Goal: Task Accomplishment & Management: Use online tool/utility

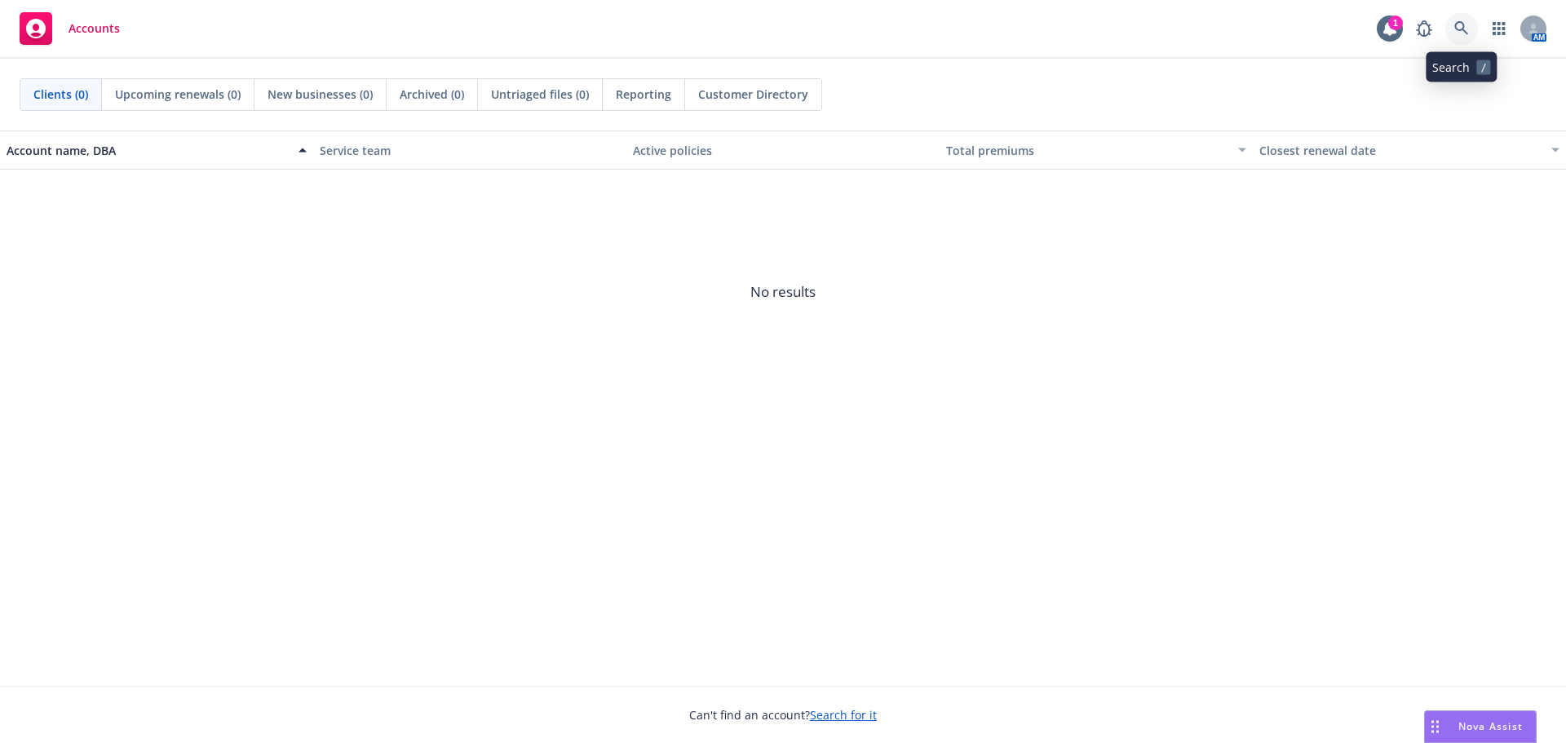
click at [1461, 29] on icon at bounding box center [1461, 28] width 15 height 15
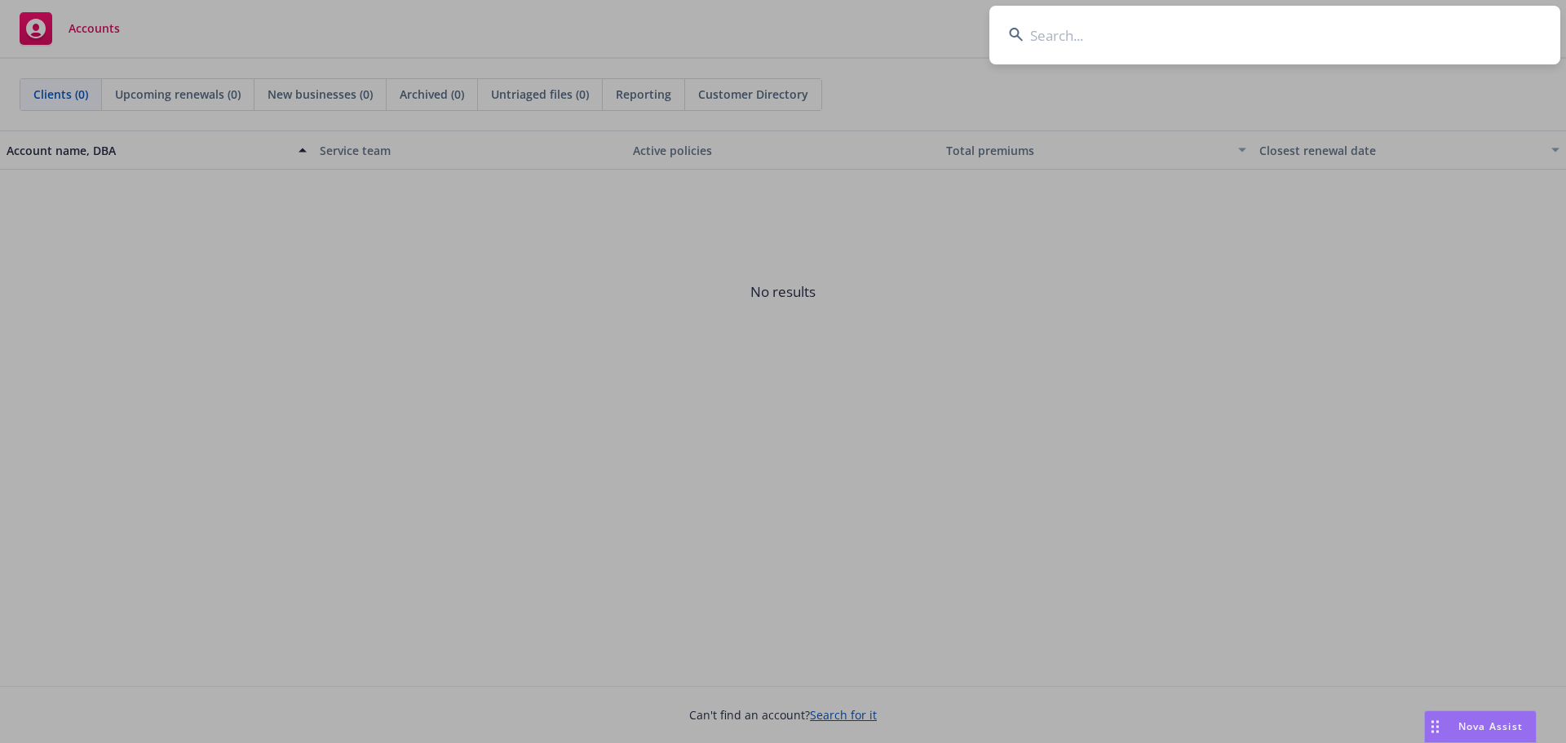
click at [1067, 25] on input at bounding box center [1274, 35] width 571 height 59
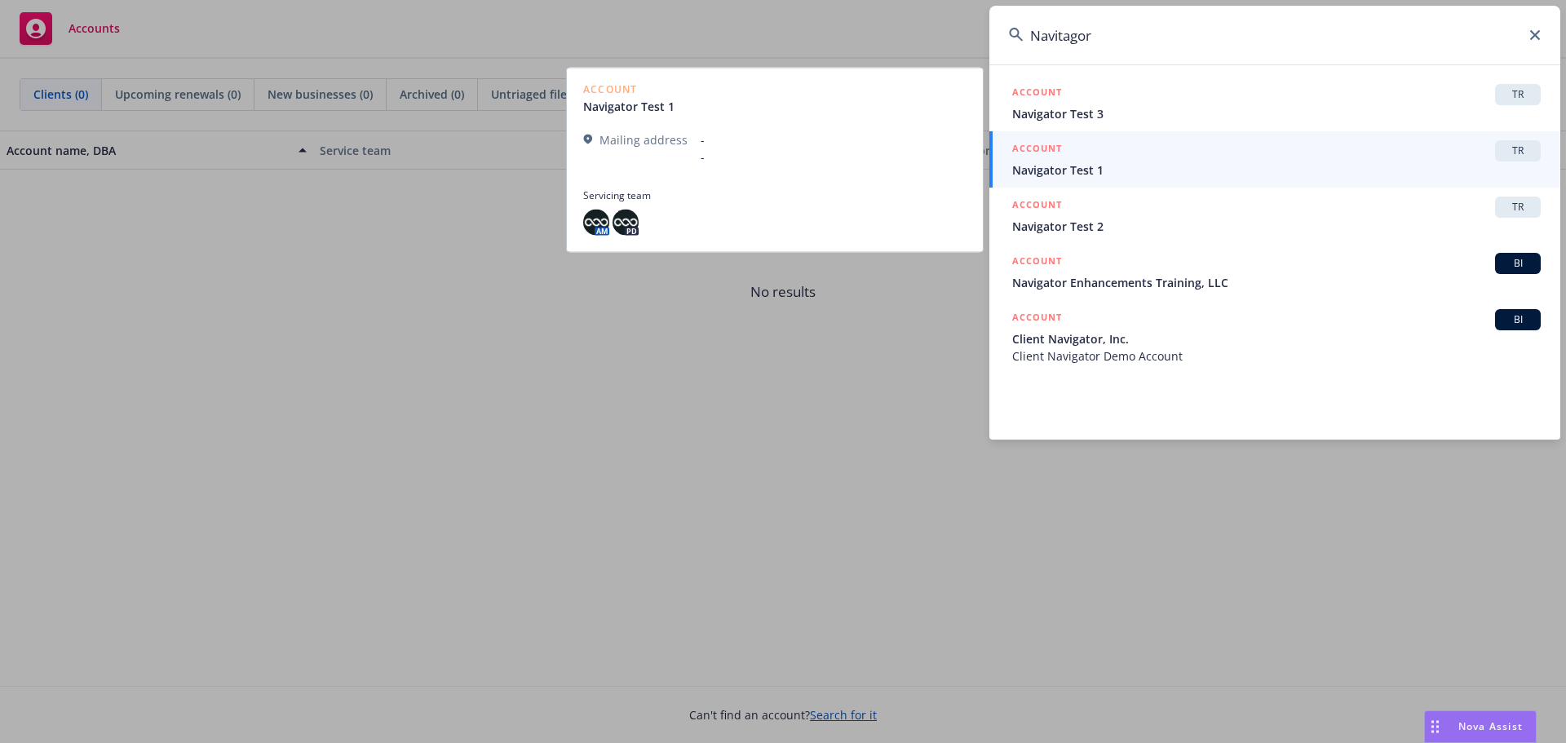
type input "Navitagor"
click at [1110, 167] on span "Navigator Test 1" at bounding box center [1276, 169] width 528 height 17
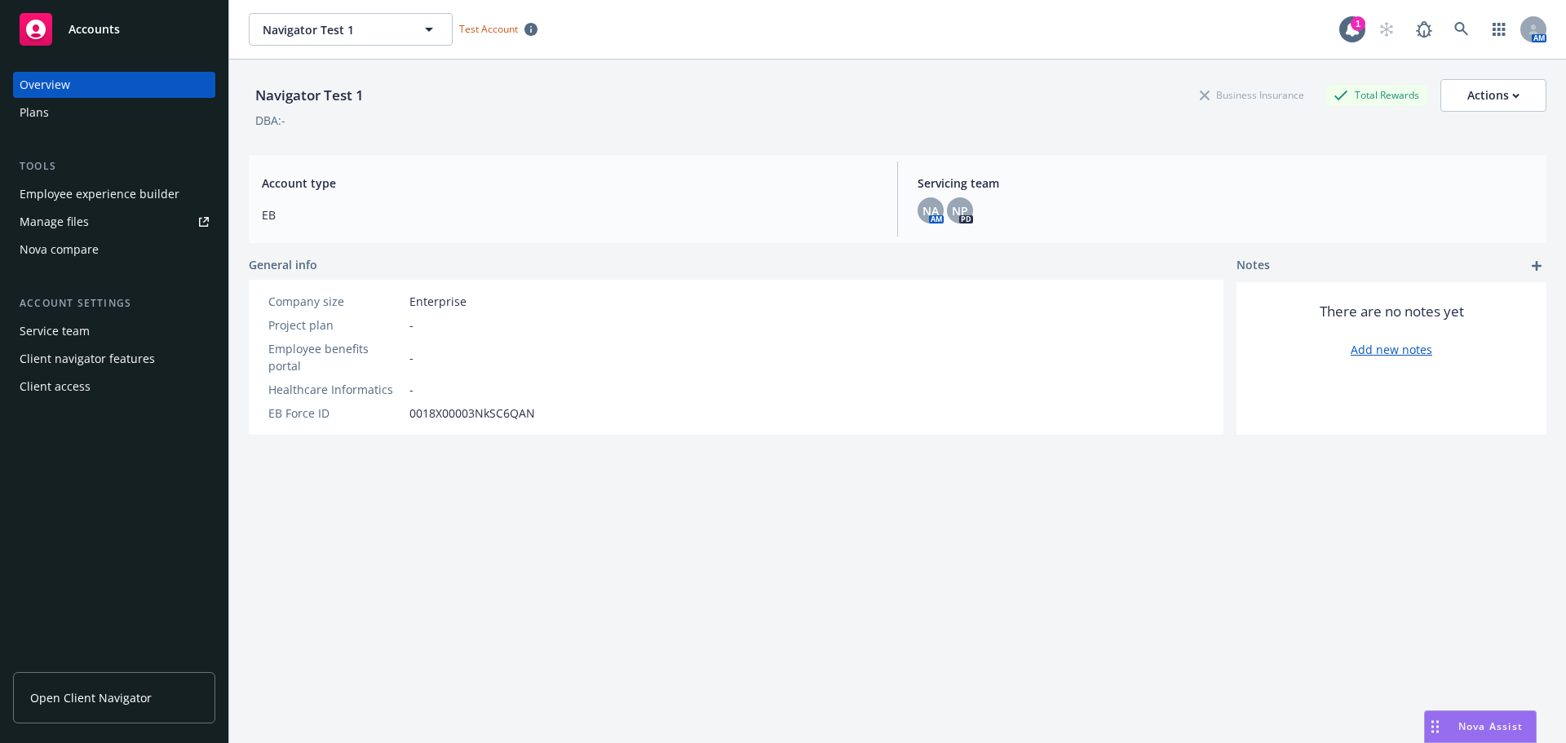
click at [42, 110] on div "Plans" at bounding box center [34, 112] width 29 height 26
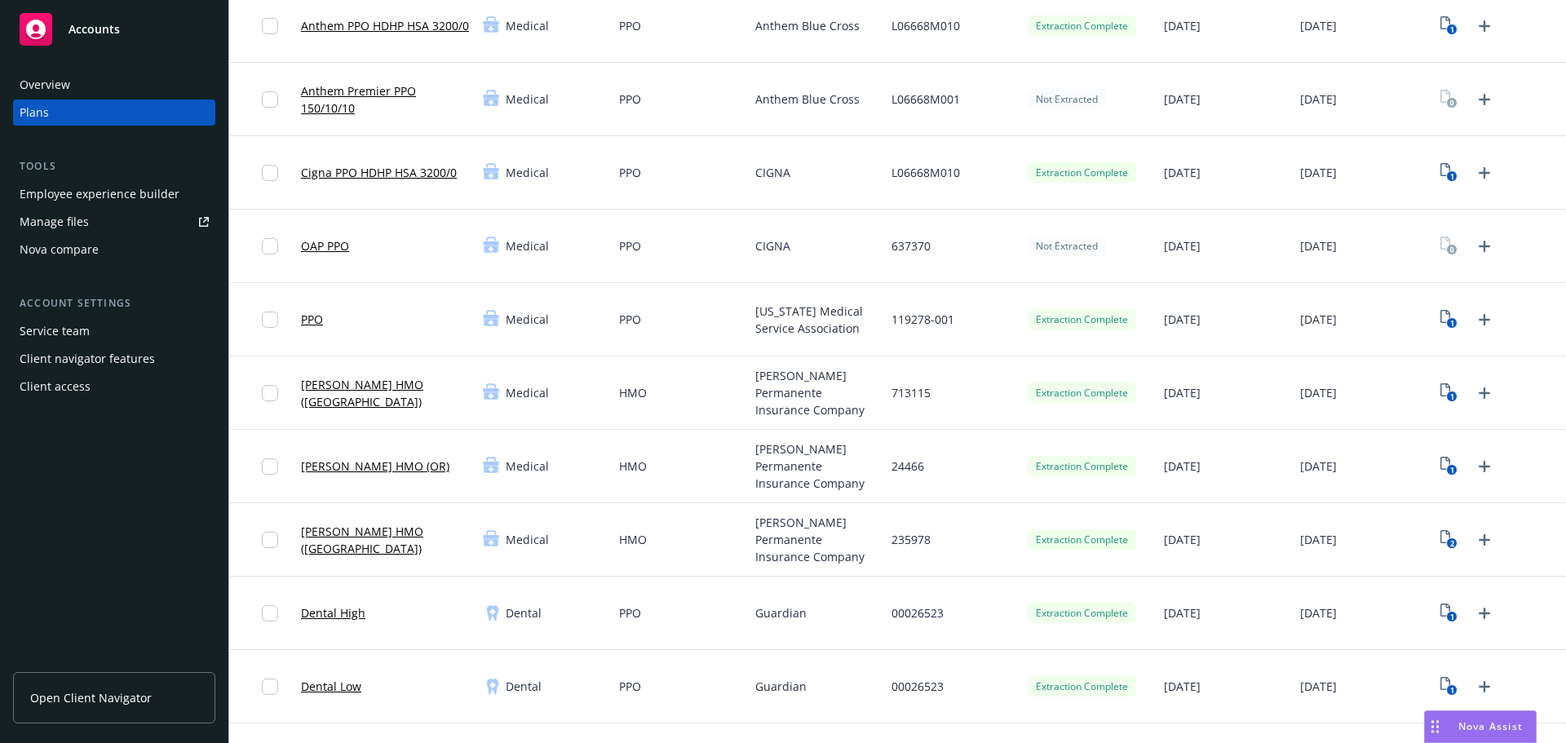
scroll to position [245, 0]
click at [1440, 395] on icon "View Plan Documents" at bounding box center [1445, 388] width 10 height 13
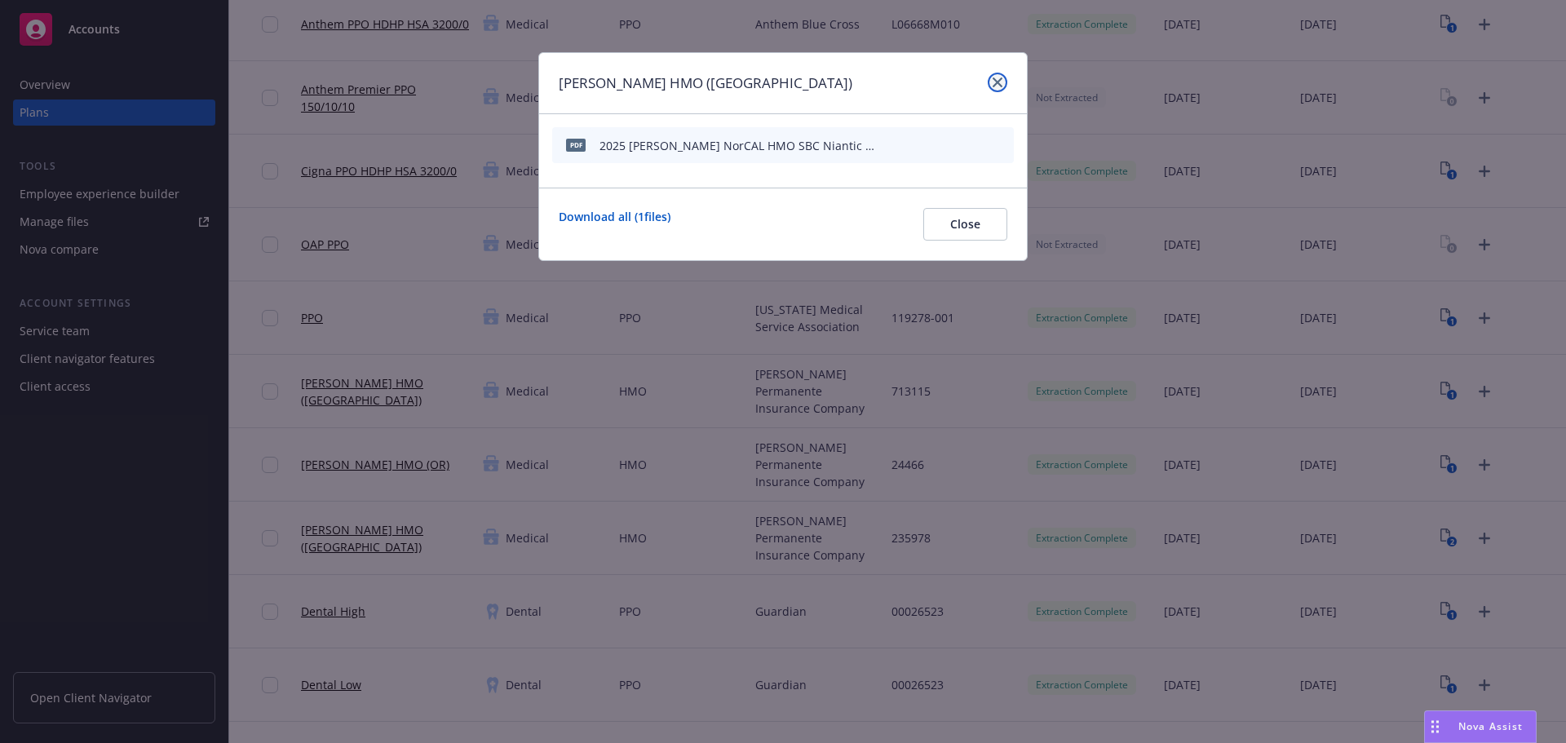
click at [996, 79] on icon "close" at bounding box center [997, 82] width 10 height 10
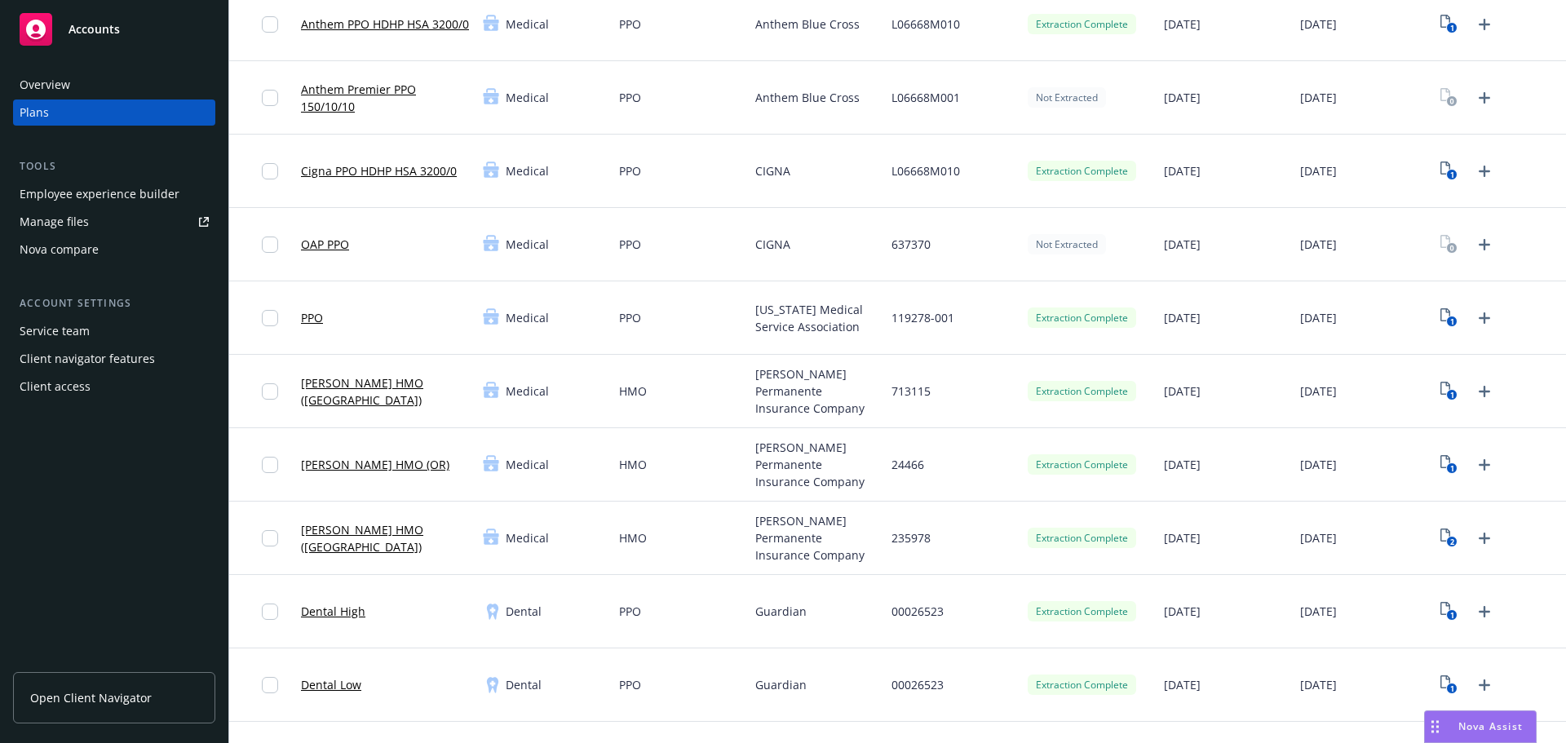
click at [382, 391] on link "[PERSON_NAME] HMO ([GEOGRAPHIC_DATA])" at bounding box center [385, 391] width 169 height 34
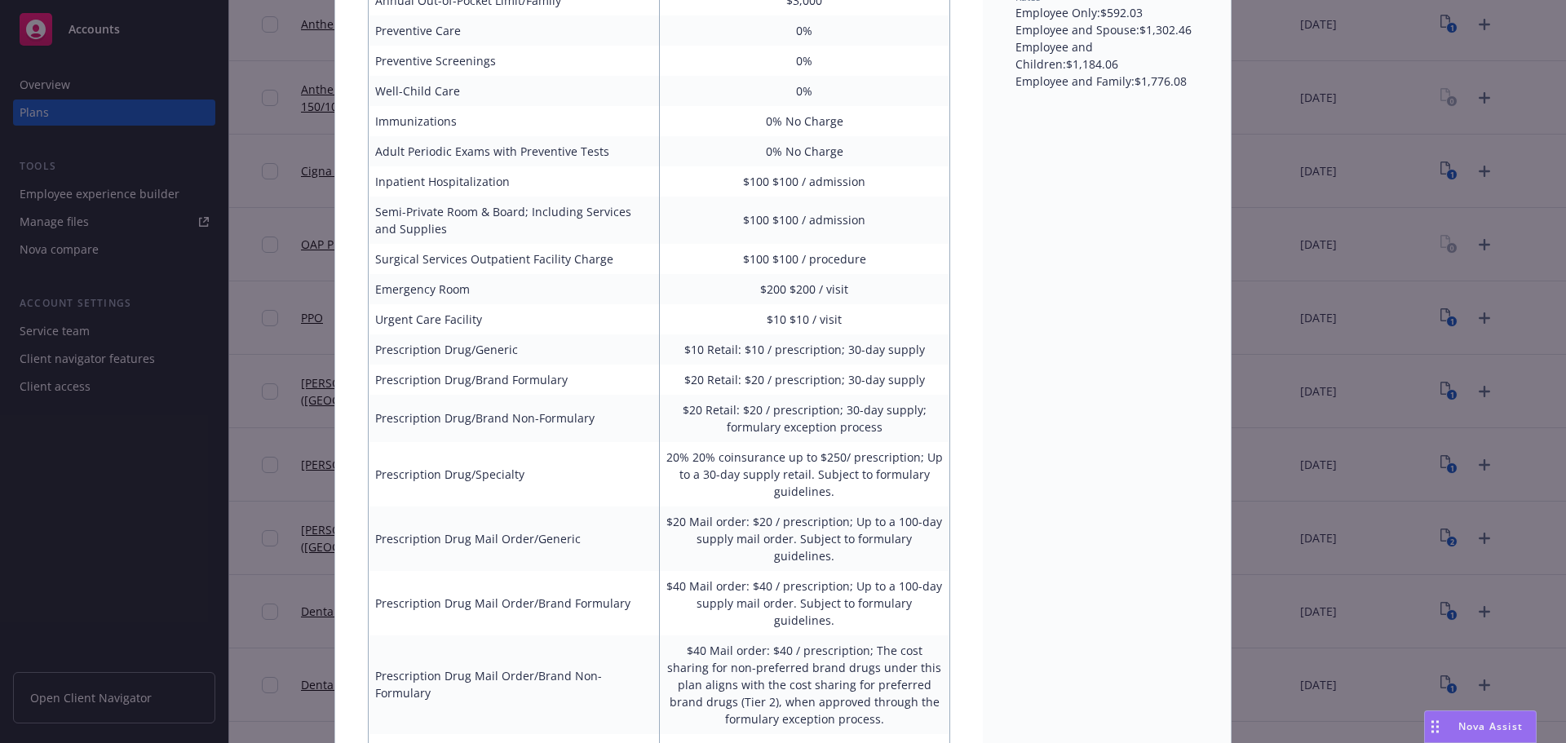
scroll to position [457, 0]
click at [1377, 316] on div "Medical - [PERSON_NAME] HMO ([GEOGRAPHIC_DATA]) - Medical HMO [PERSON_NAME] HMO…" at bounding box center [783, 371] width 1566 height 743
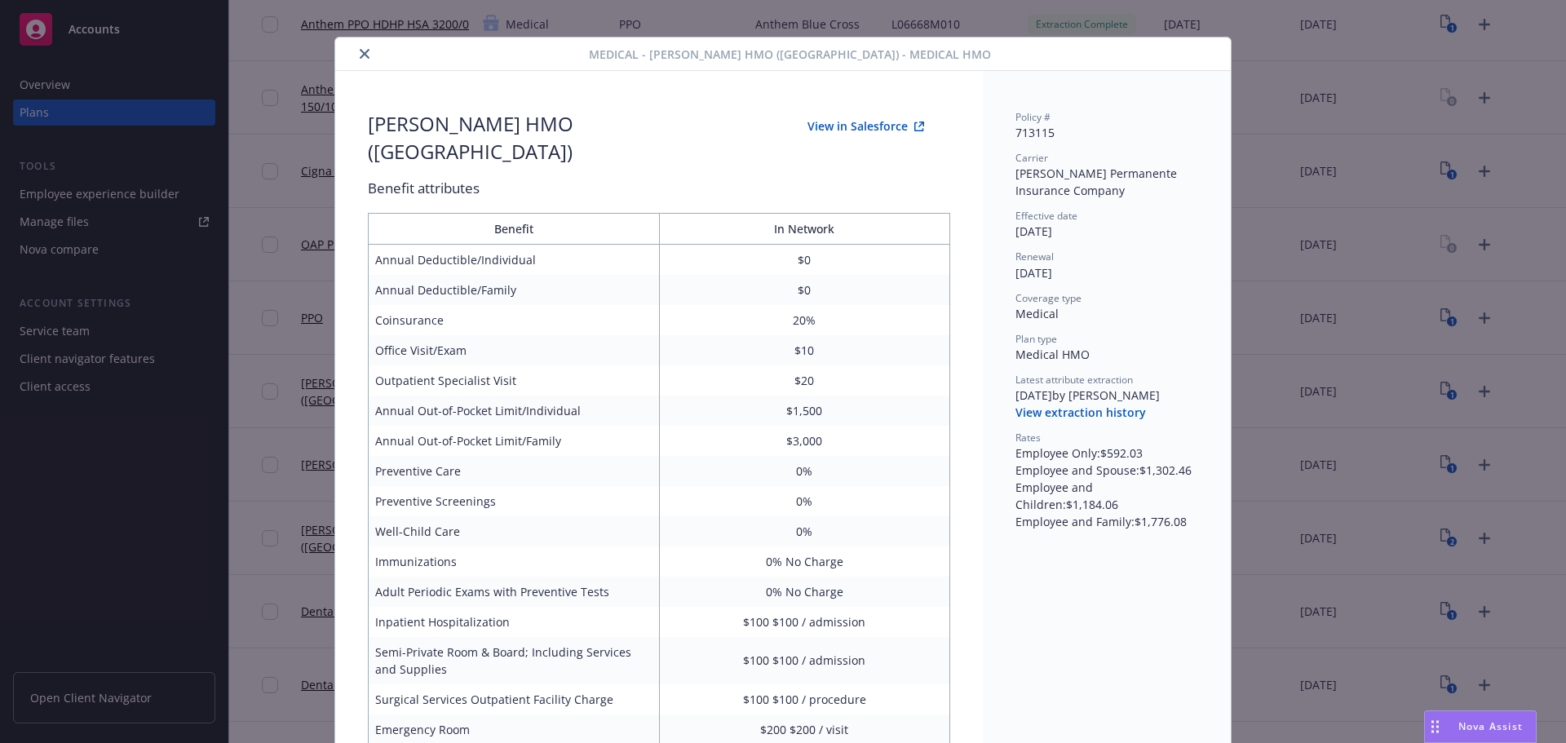
scroll to position [0, 0]
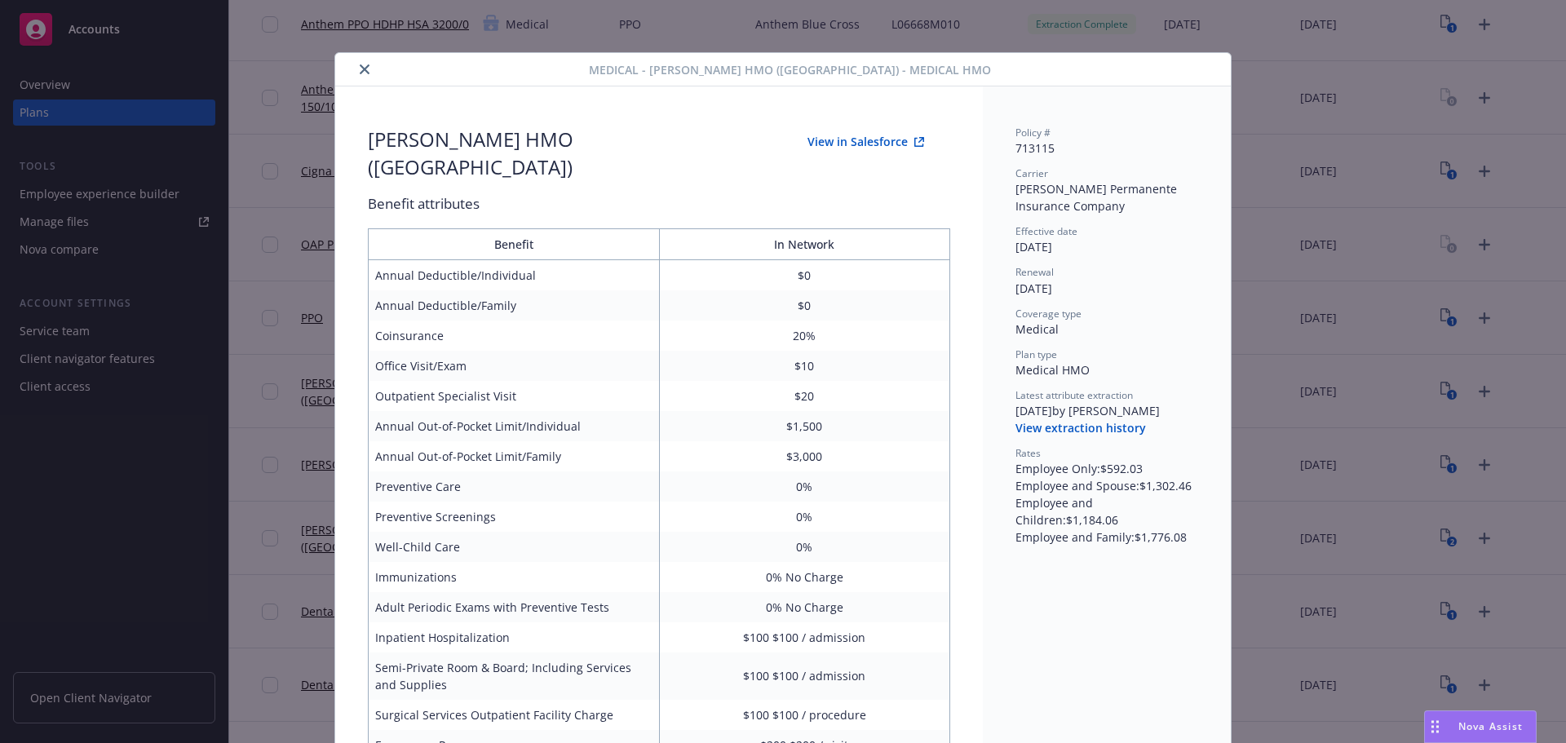
click at [1403, 587] on div "Medical - [PERSON_NAME] HMO ([GEOGRAPHIC_DATA]) - Medical HMO [PERSON_NAME] HMO…" at bounding box center [783, 371] width 1566 height 743
click at [360, 66] on button "close" at bounding box center [365, 70] width 20 height 20
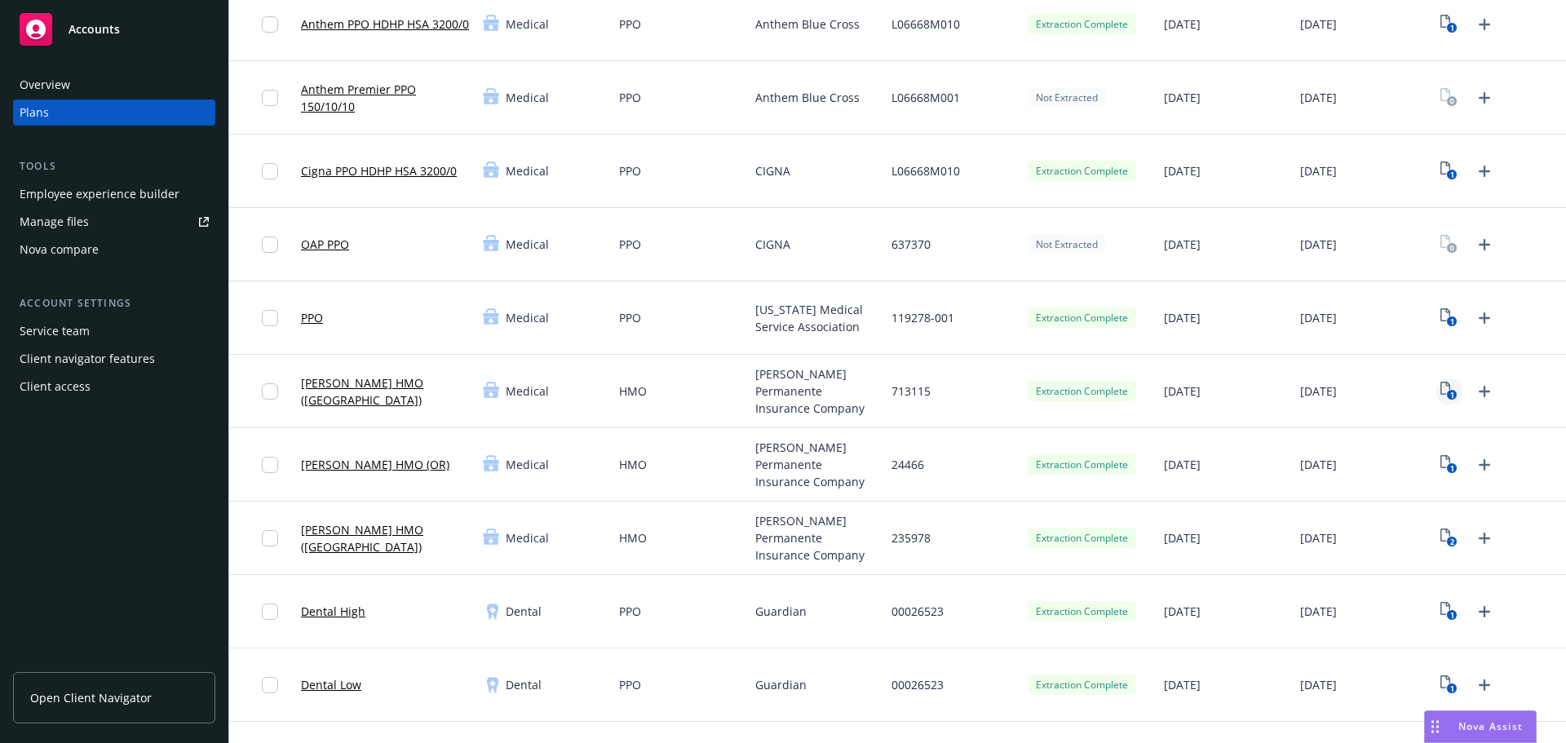
click at [1440, 393] on icon "1" at bounding box center [1448, 391] width 17 height 19
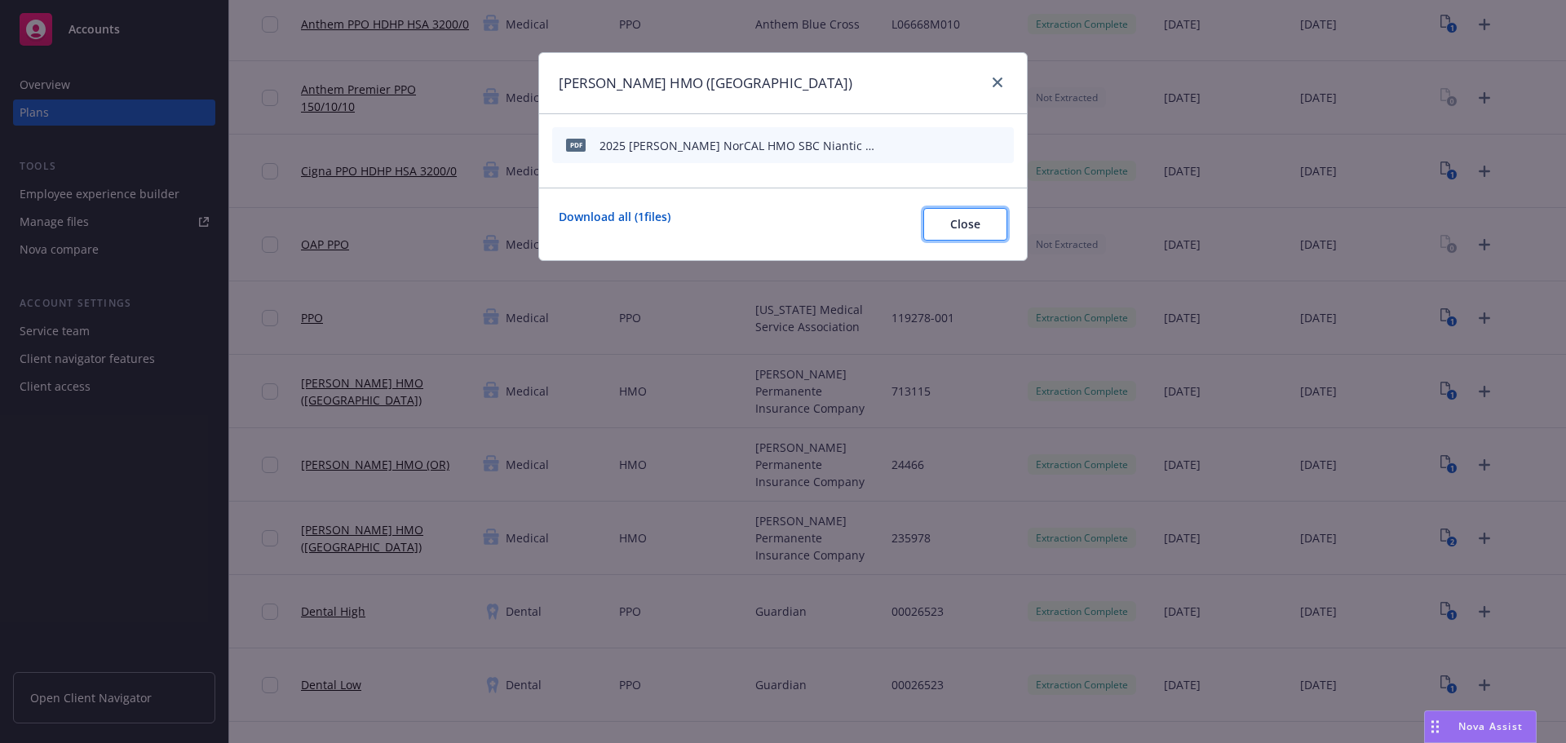
click at [983, 228] on button "Close" at bounding box center [965, 224] width 84 height 33
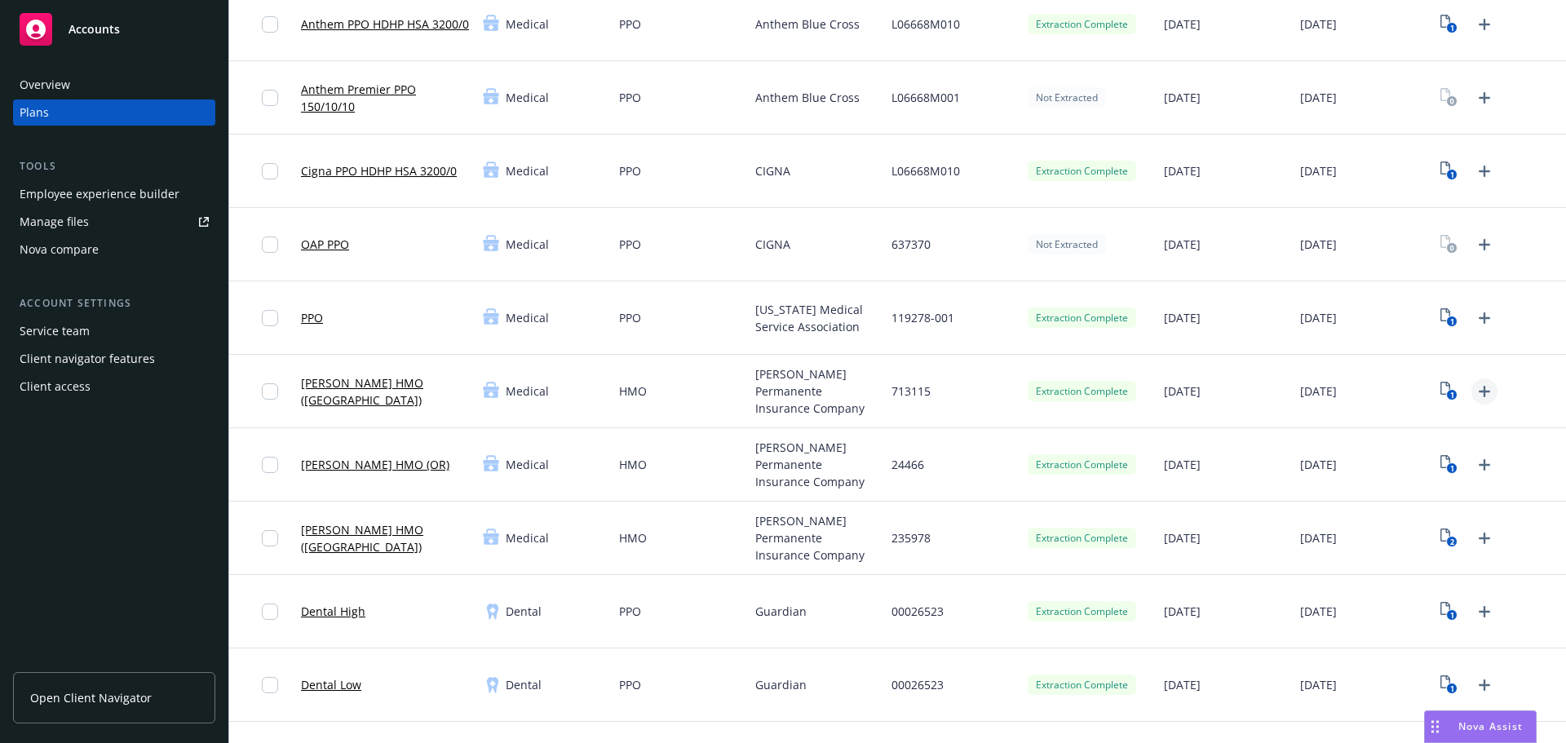
click at [1482, 390] on icon "Upload Plan Documents" at bounding box center [1484, 392] width 20 height 20
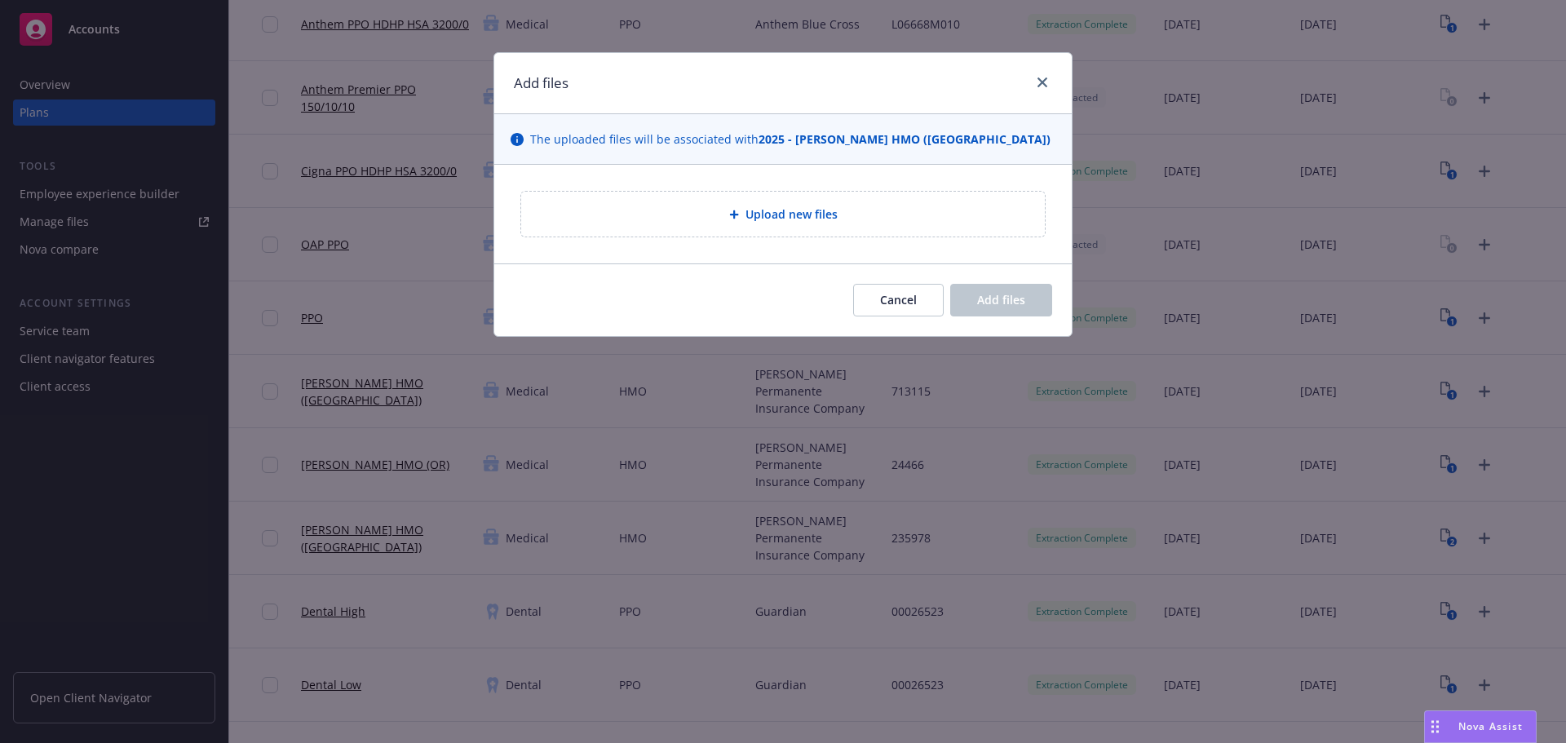
click at [753, 227] on div "Upload new files" at bounding box center [783, 214] width 524 height 45
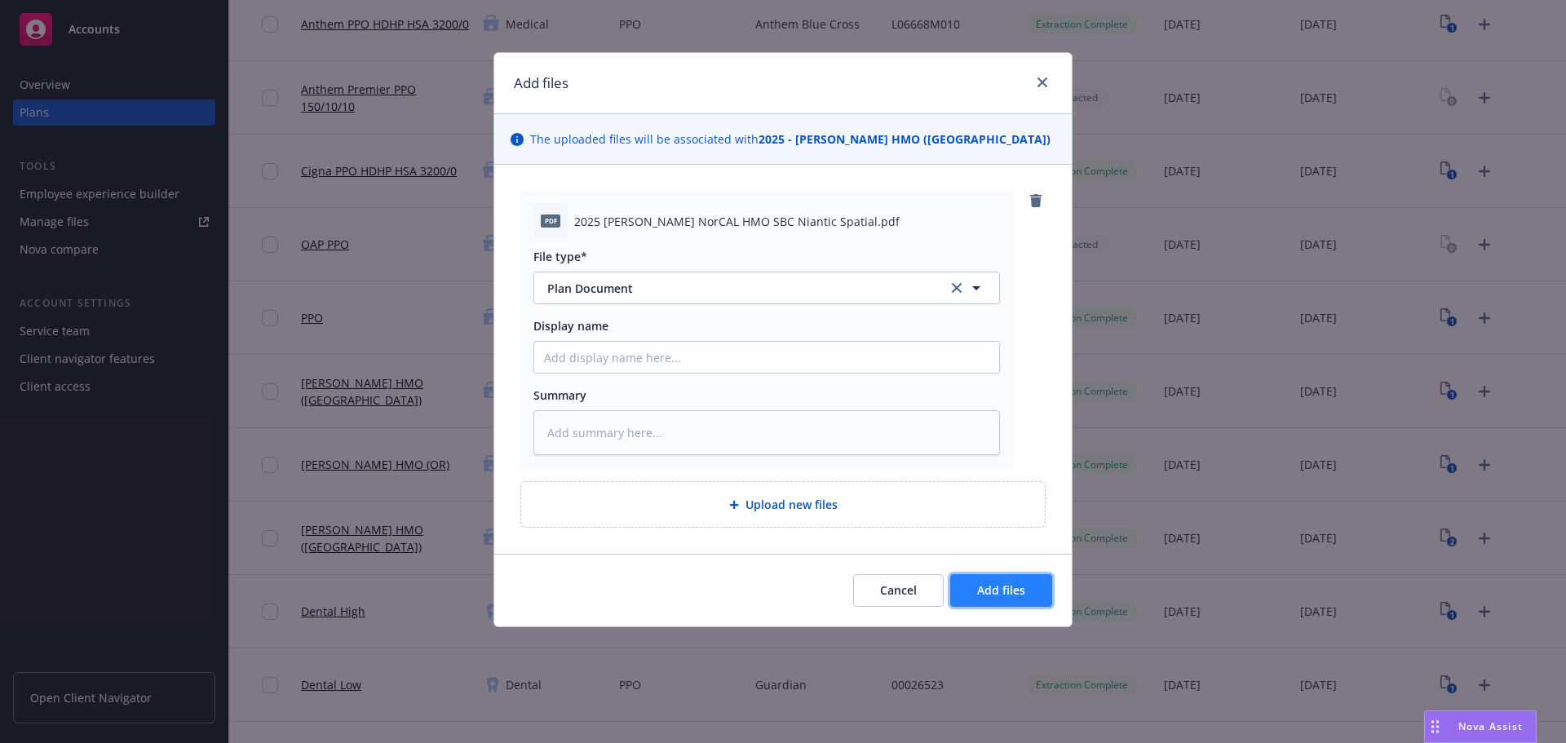
click at [1019, 588] on span "Add files" at bounding box center [1001, 589] width 48 height 15
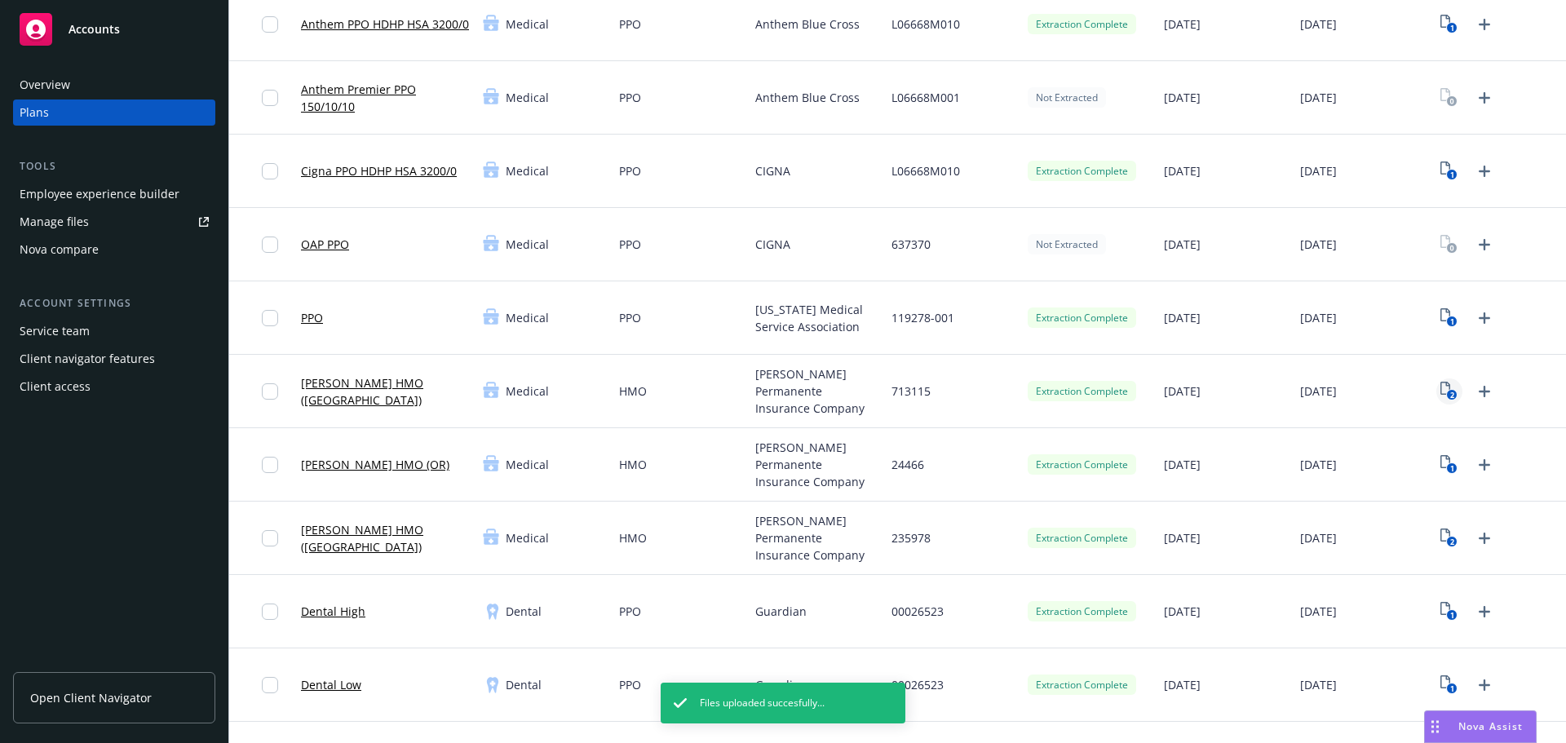
click at [1440, 391] on icon "2" at bounding box center [1448, 391] width 17 height 19
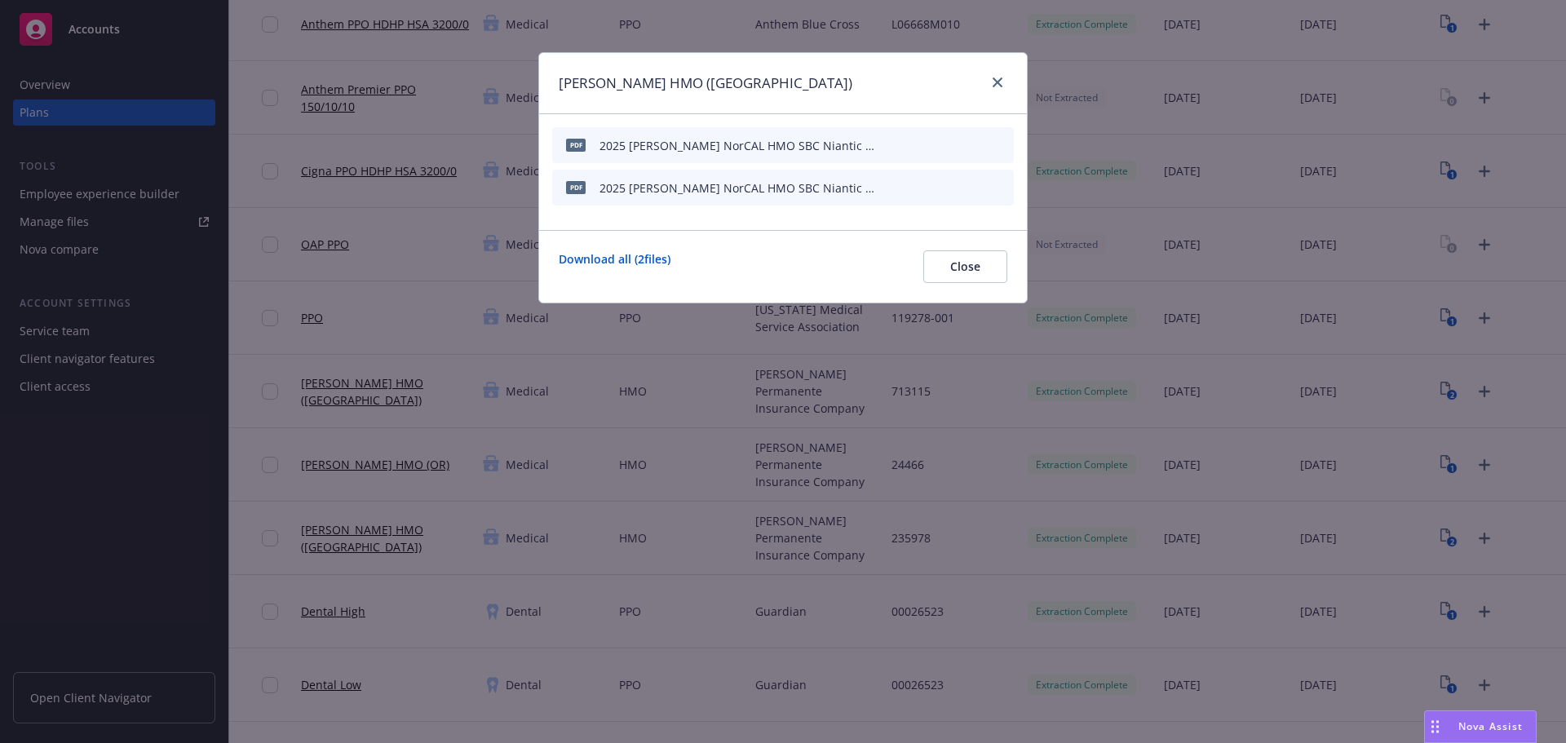
click at [1003, 139] on icon "archive file" at bounding box center [998, 144] width 11 height 13
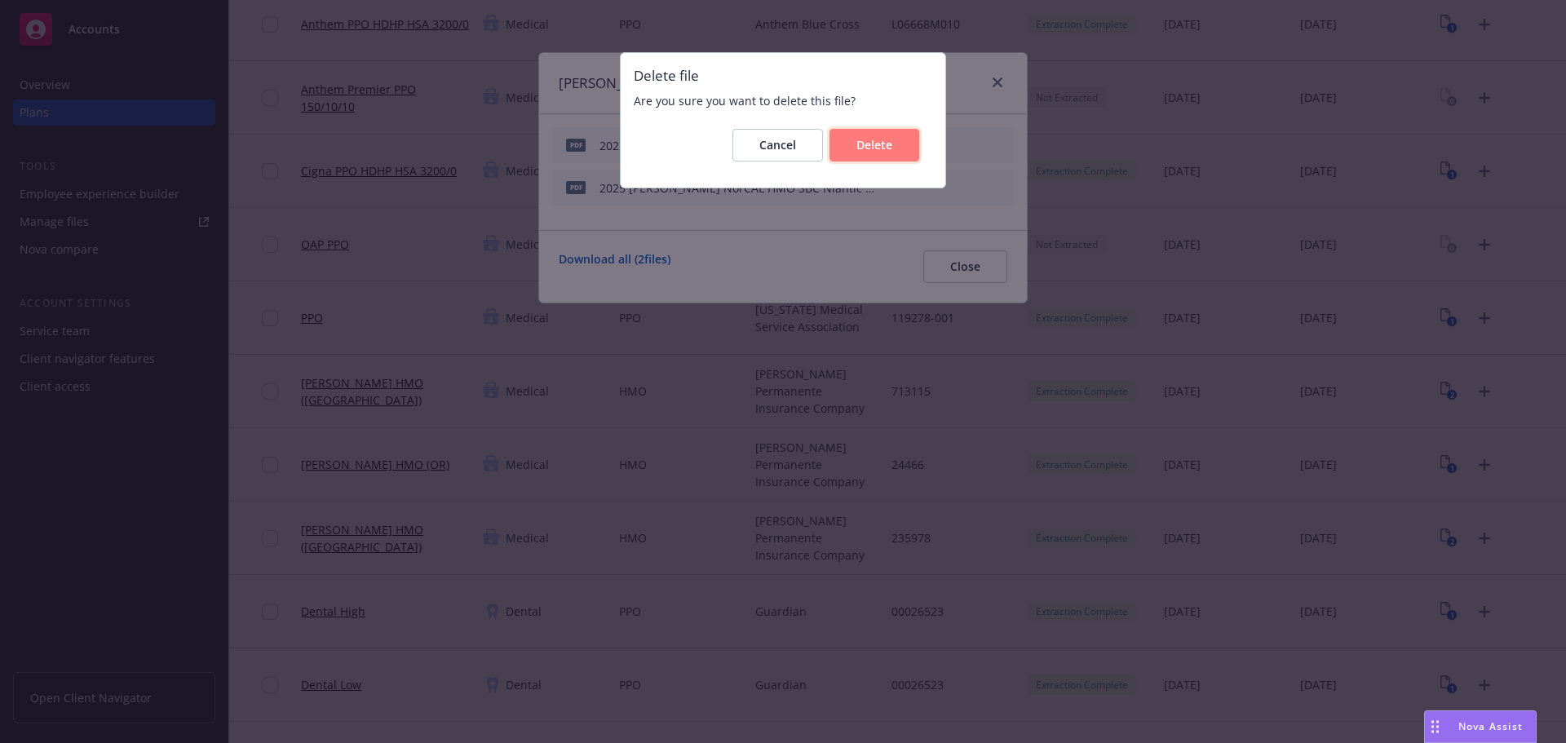
click at [871, 142] on span "Delete" at bounding box center [874, 144] width 36 height 15
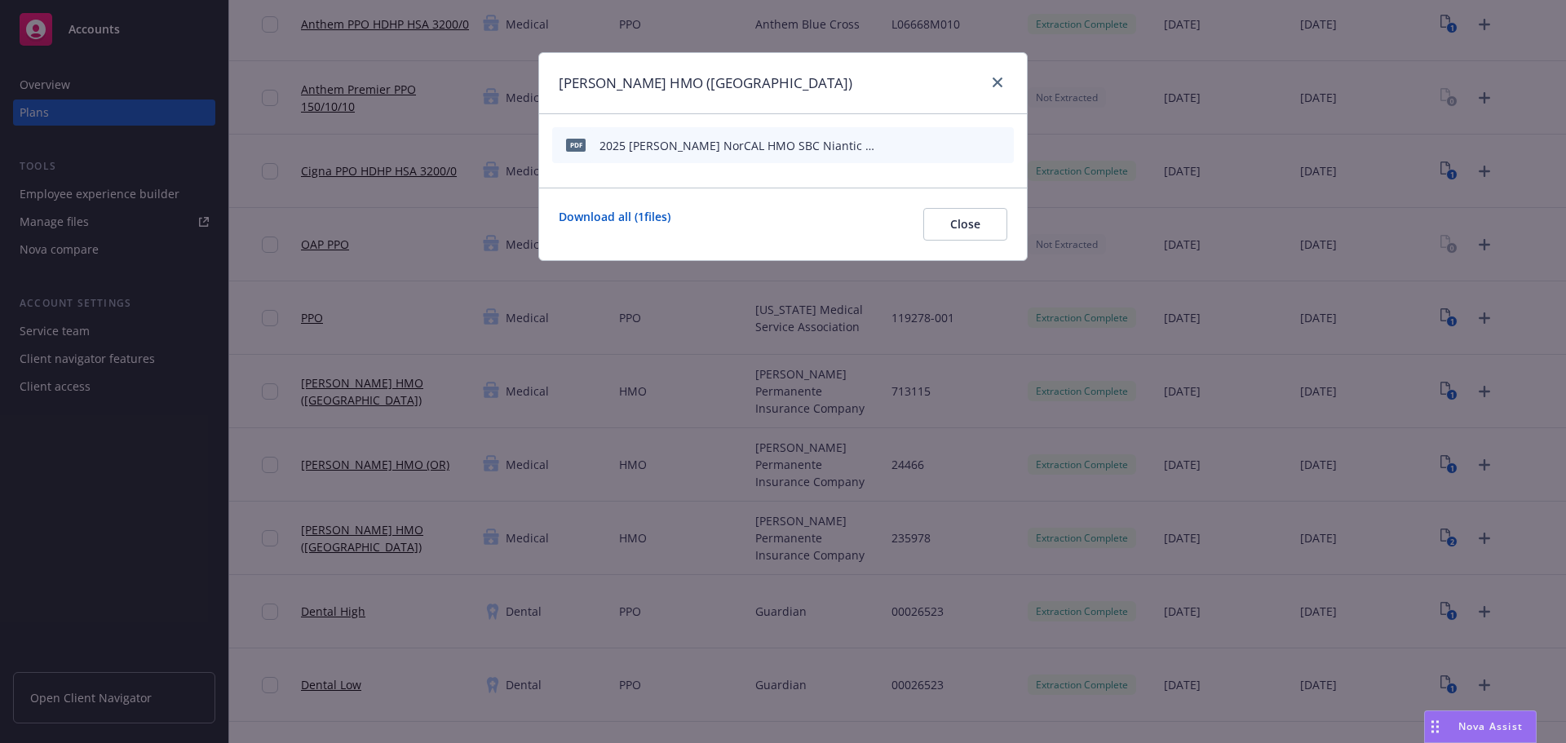
click at [1002, 145] on icon "archive file" at bounding box center [998, 144] width 11 height 13
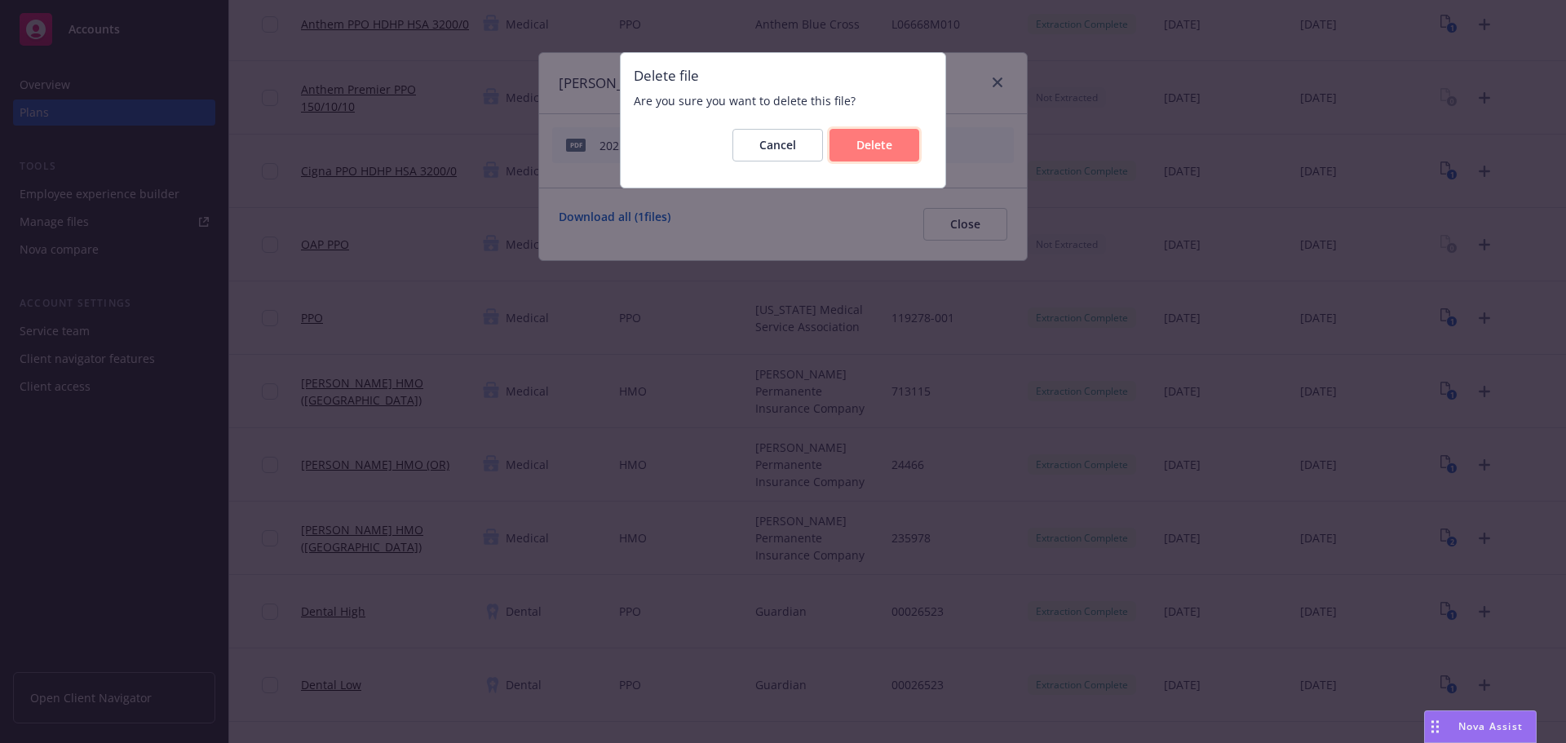
click at [872, 148] on span "Delete" at bounding box center [874, 144] width 36 height 15
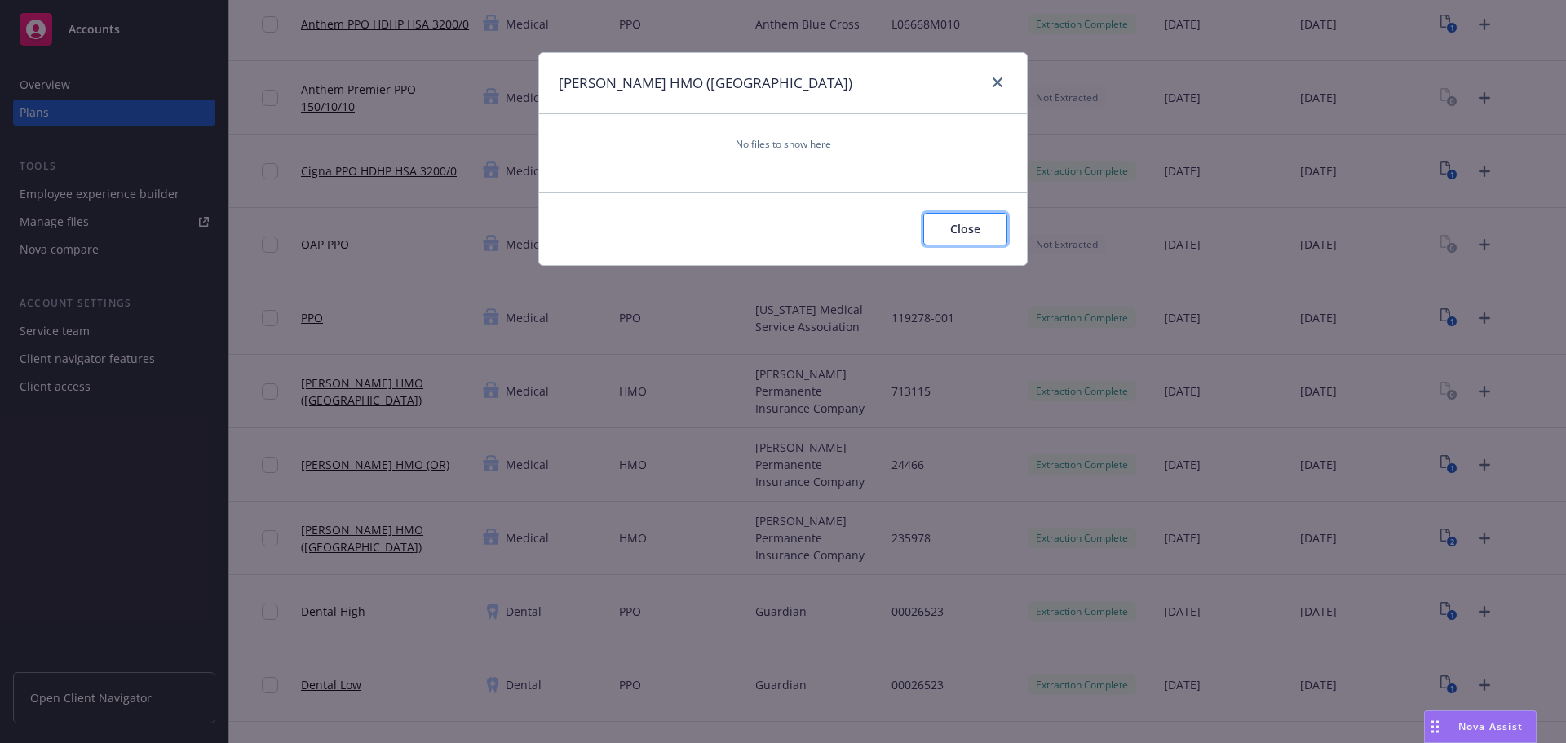
click at [960, 225] on span "Close" at bounding box center [965, 228] width 30 height 15
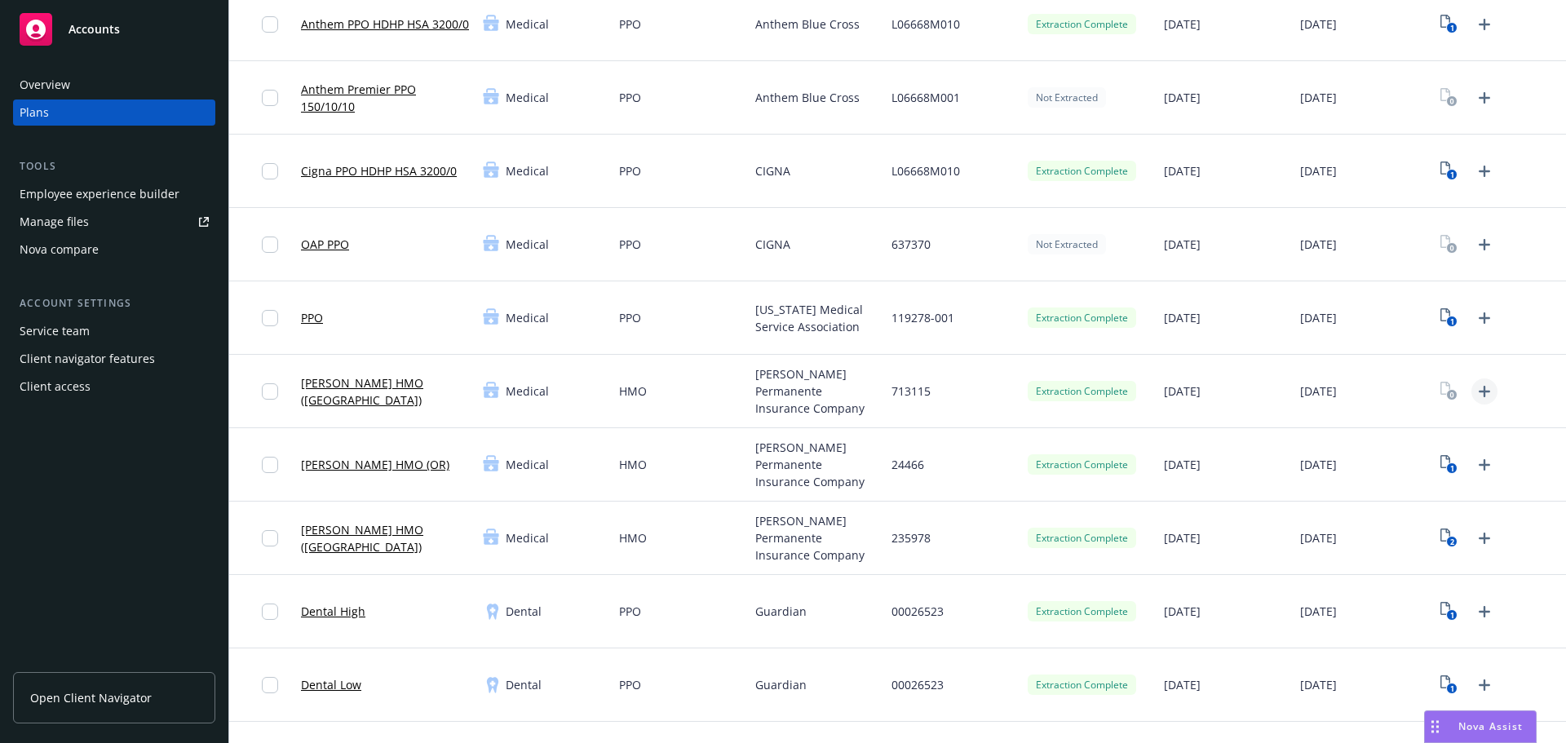
click at [1479, 391] on icon "Upload Plan Documents" at bounding box center [1484, 391] width 11 height 11
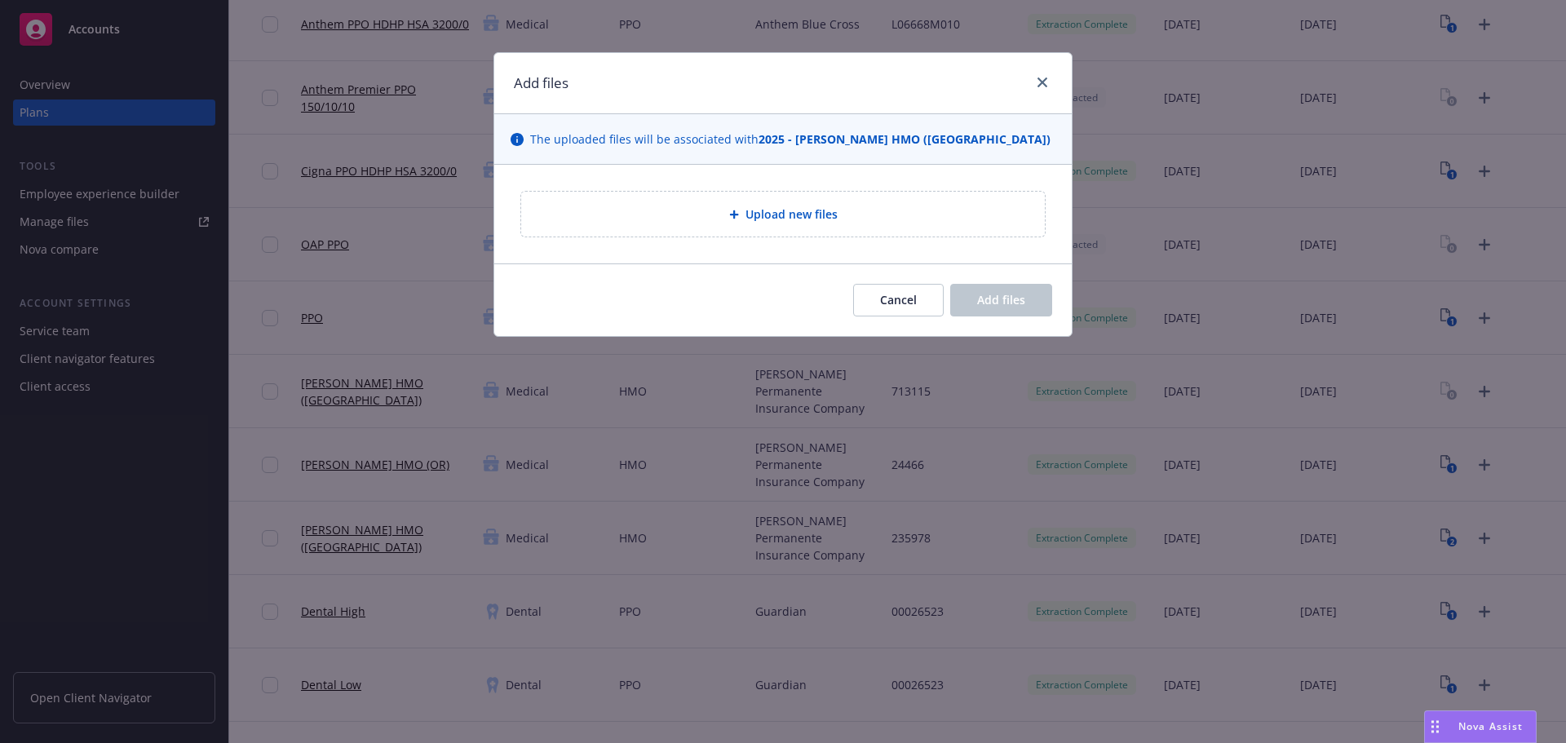
click at [783, 219] on span "Upload new files" at bounding box center [791, 214] width 92 height 17
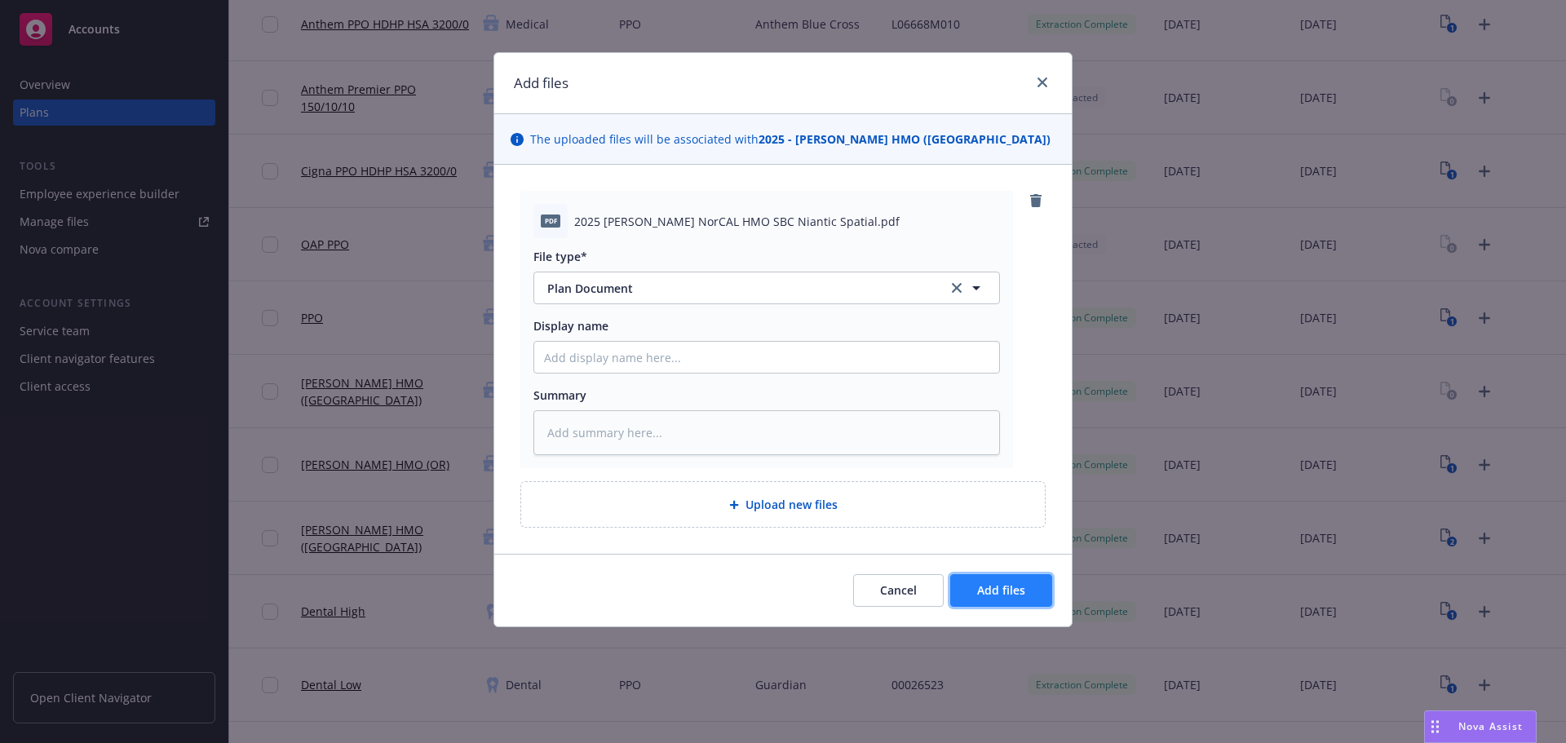
click at [1009, 598] on span "Add files" at bounding box center [1001, 589] width 48 height 15
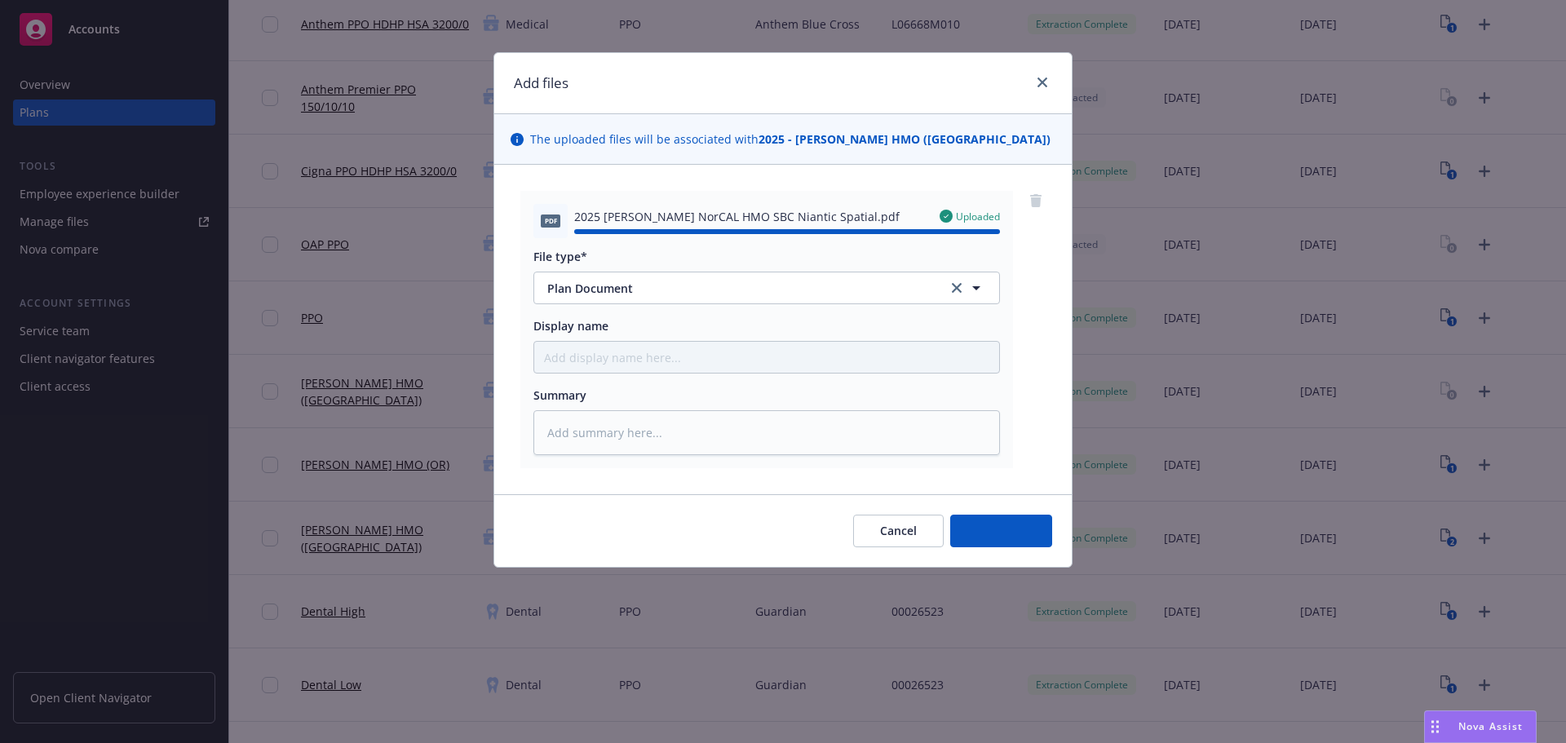
type textarea "x"
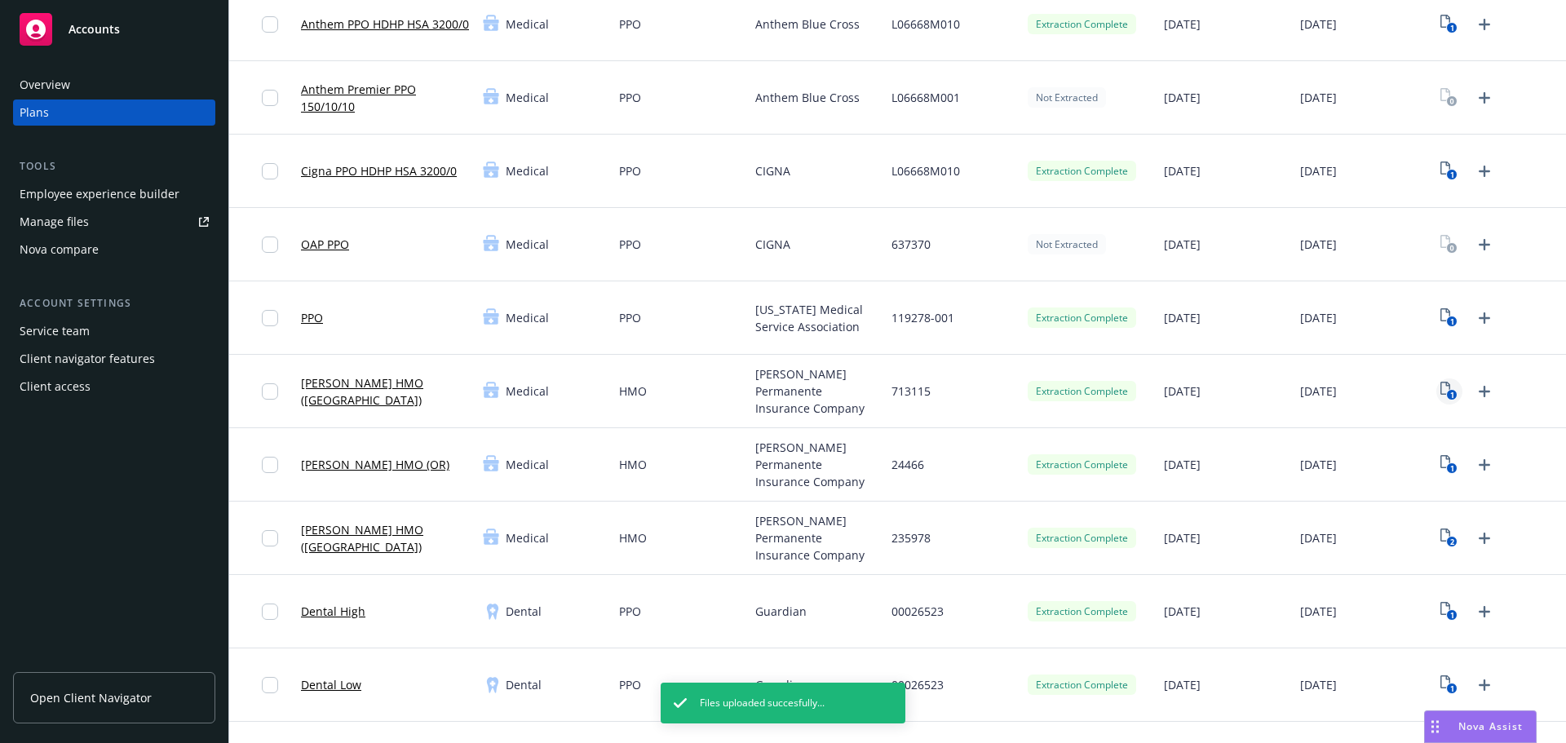
click at [1450, 391] on text "1" at bounding box center [1452, 395] width 4 height 11
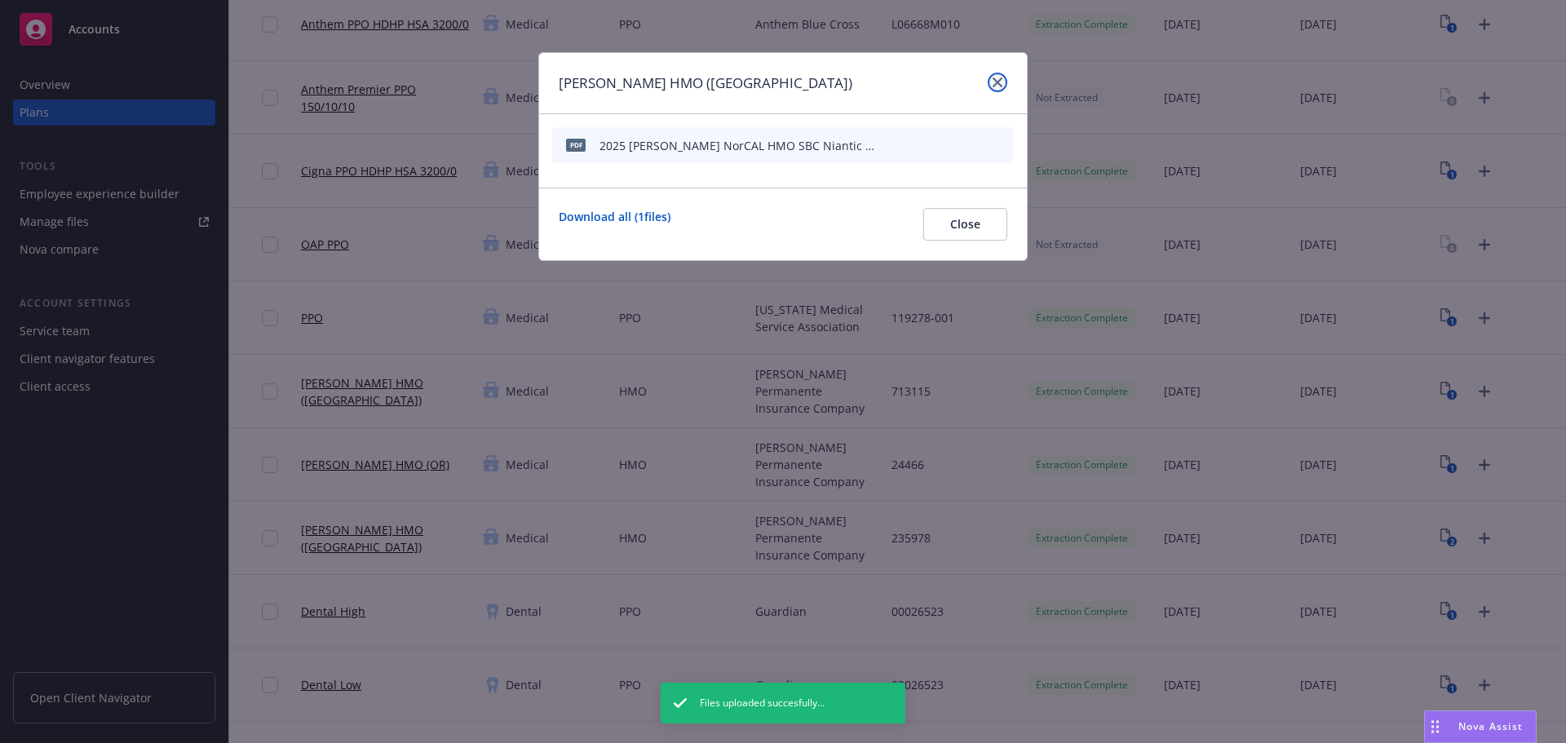
click at [999, 80] on icon "close" at bounding box center [997, 82] width 10 height 10
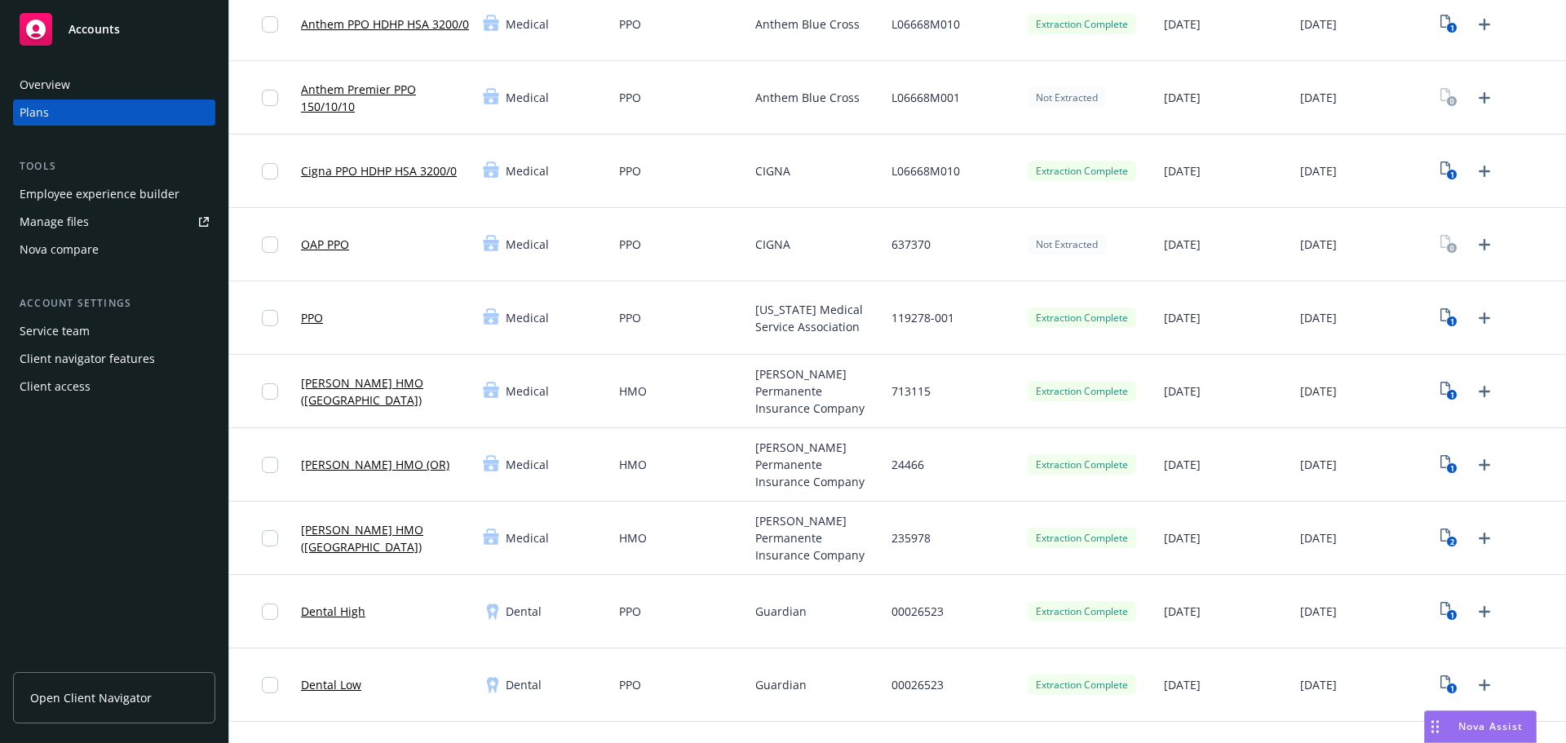
click at [380, 390] on link "[PERSON_NAME] HMO ([GEOGRAPHIC_DATA])" at bounding box center [385, 391] width 169 height 34
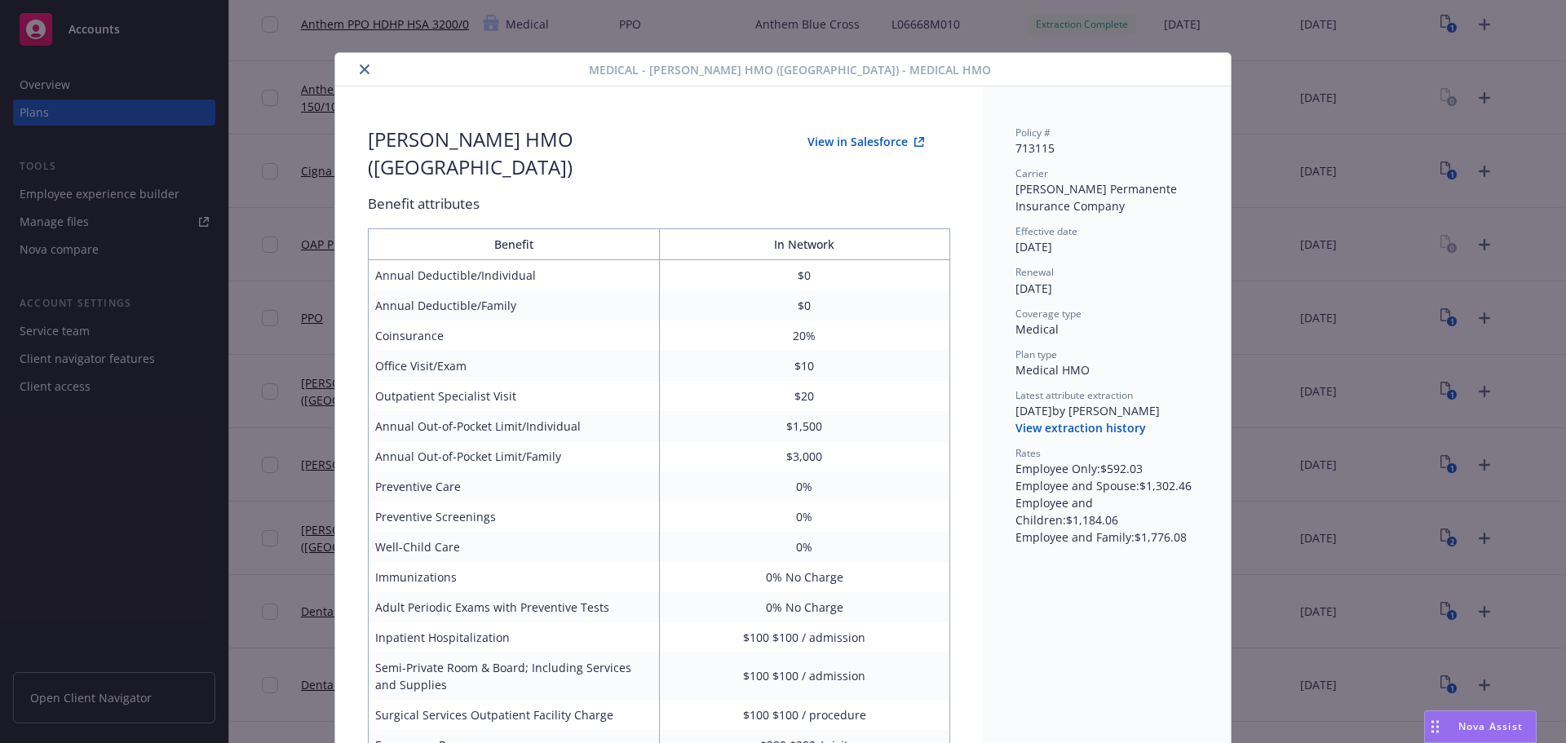
click at [362, 69] on icon "close" at bounding box center [365, 69] width 10 height 10
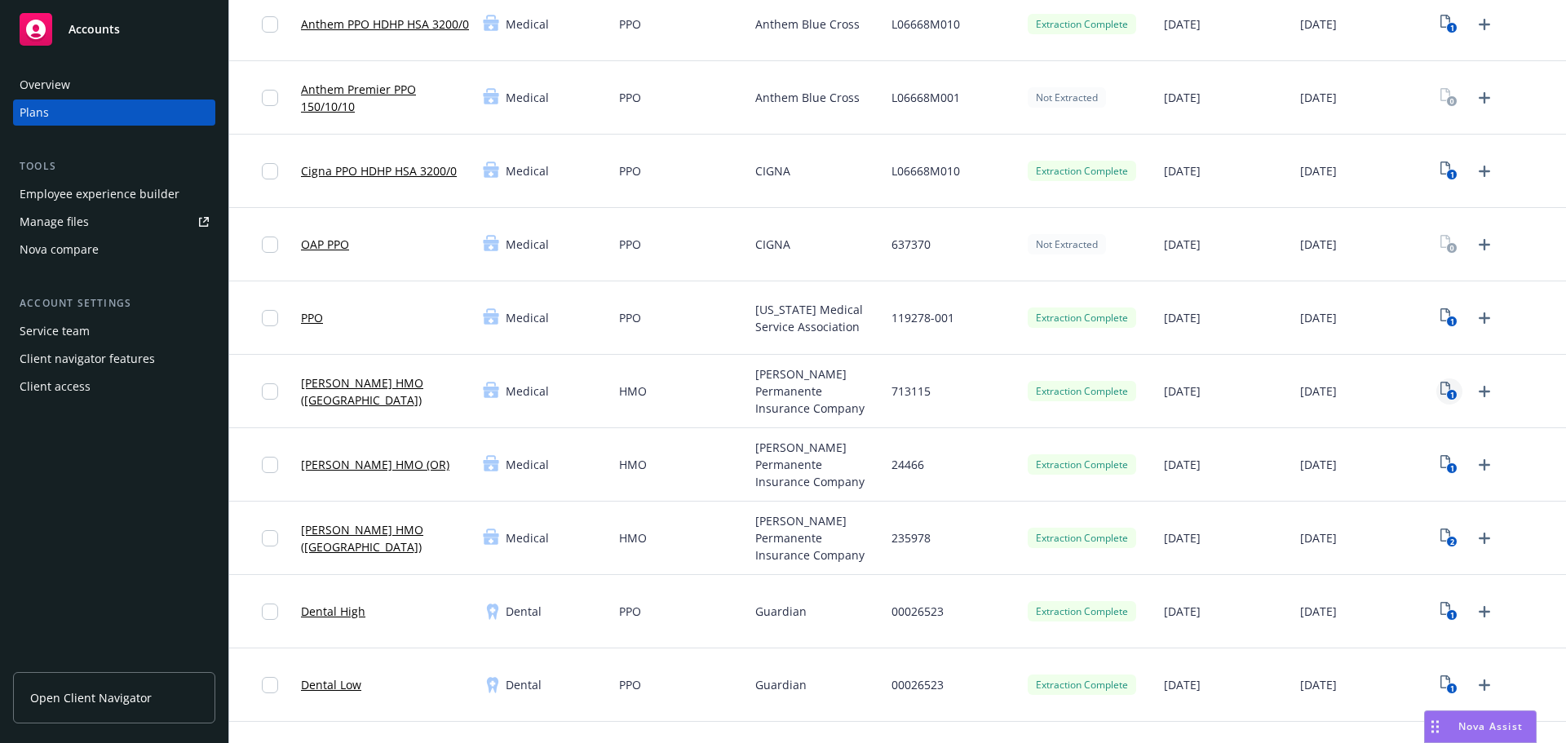
click at [1440, 390] on icon "1" at bounding box center [1448, 391] width 17 height 19
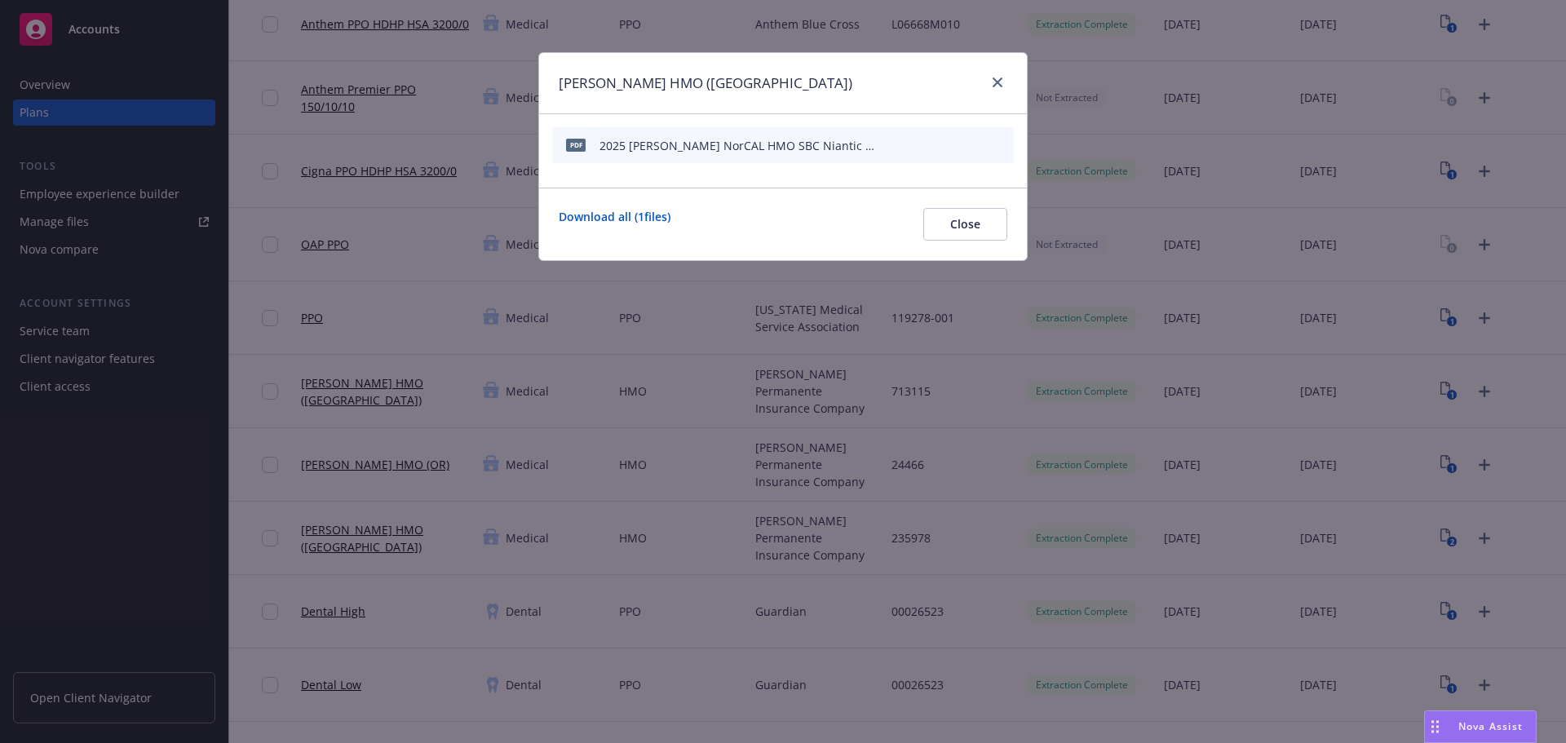
click at [918, 143] on icon "start extraction" at bounding box center [916, 145] width 20 height 20
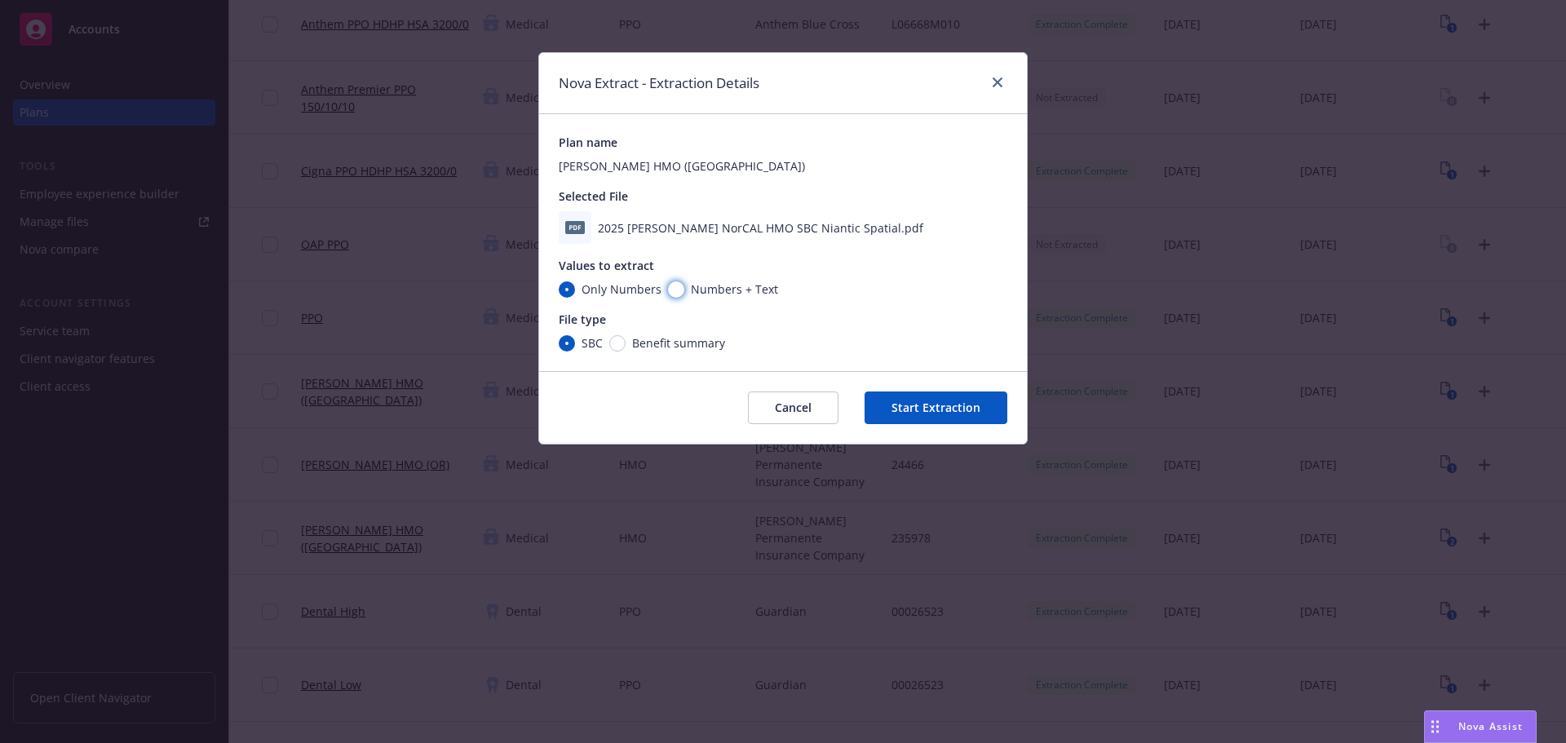
click at [675, 294] on input "Numbers + Text" at bounding box center [676, 289] width 16 height 16
radio input "true"
click at [936, 404] on button "Start Extraction" at bounding box center [935, 407] width 143 height 33
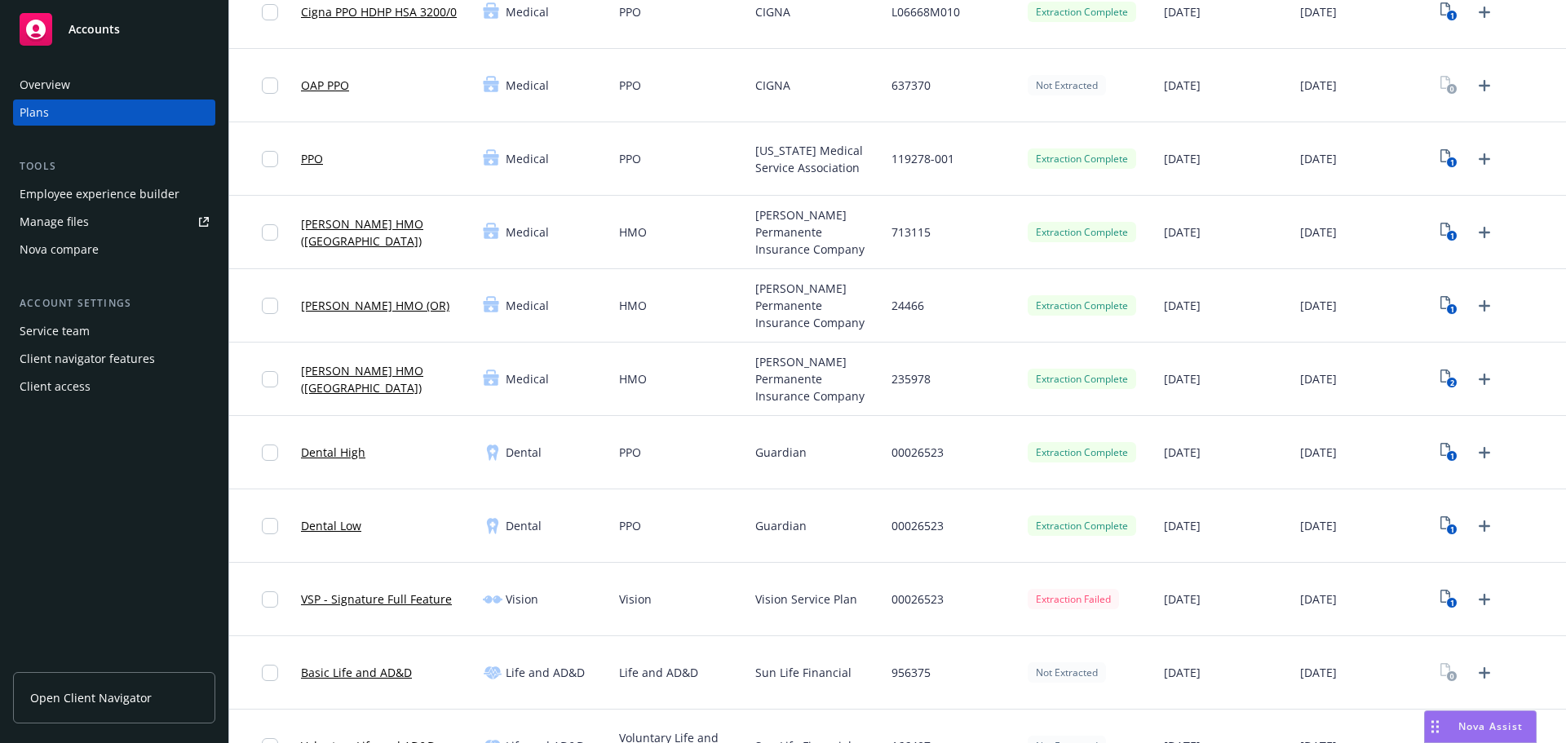
scroll to position [326, 0]
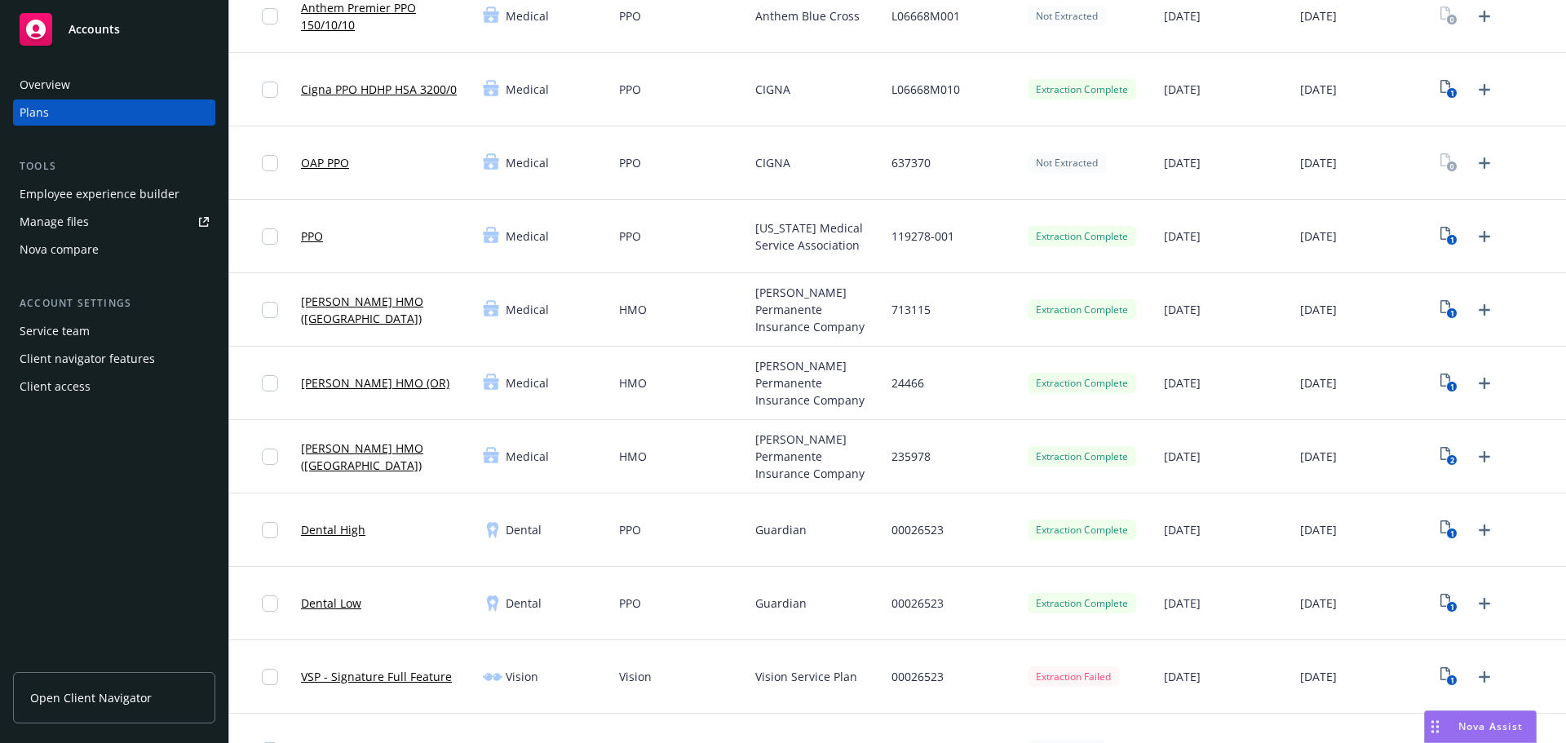
click at [408, 313] on link "[PERSON_NAME] HMO ([GEOGRAPHIC_DATA])" at bounding box center [385, 310] width 169 height 34
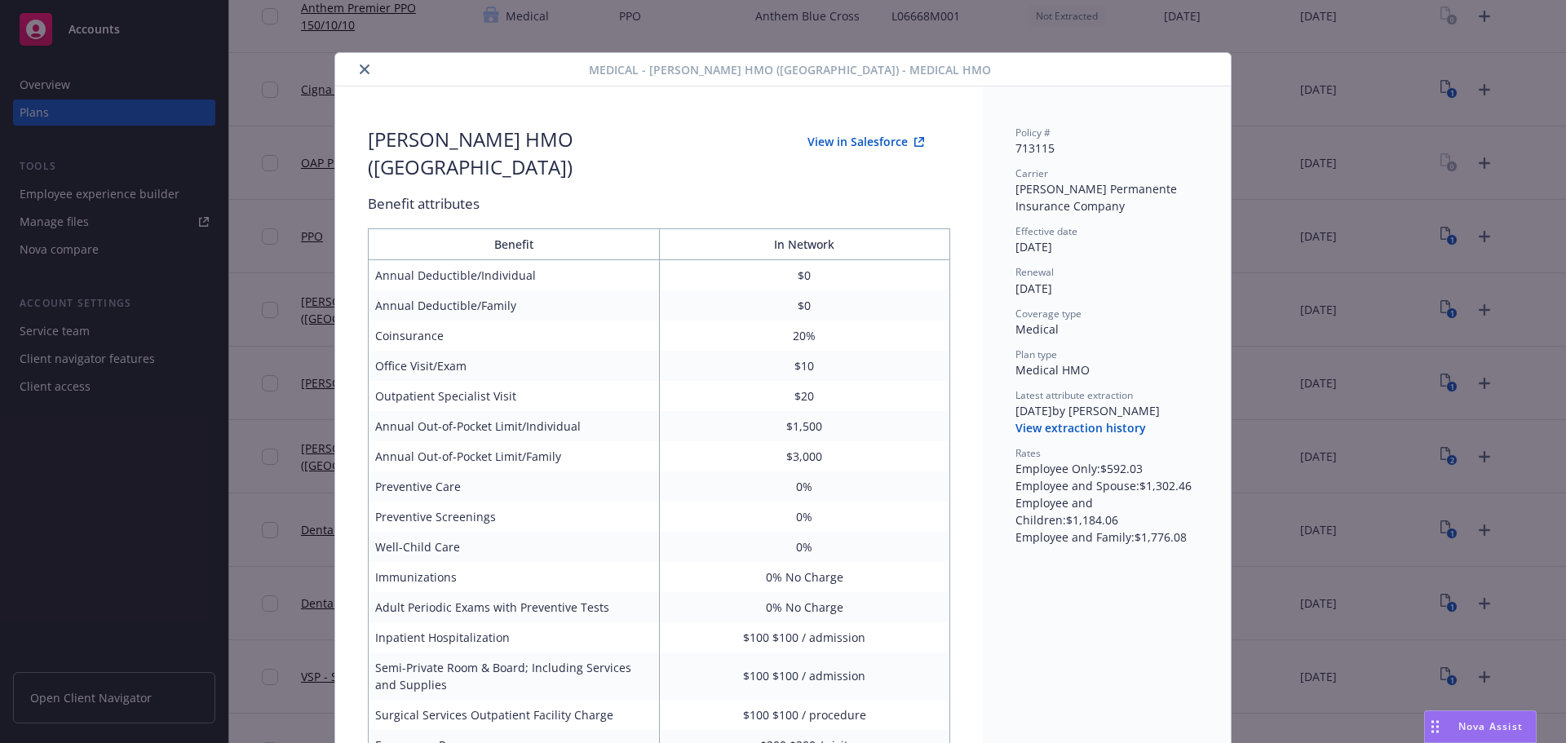
scroll to position [49, 0]
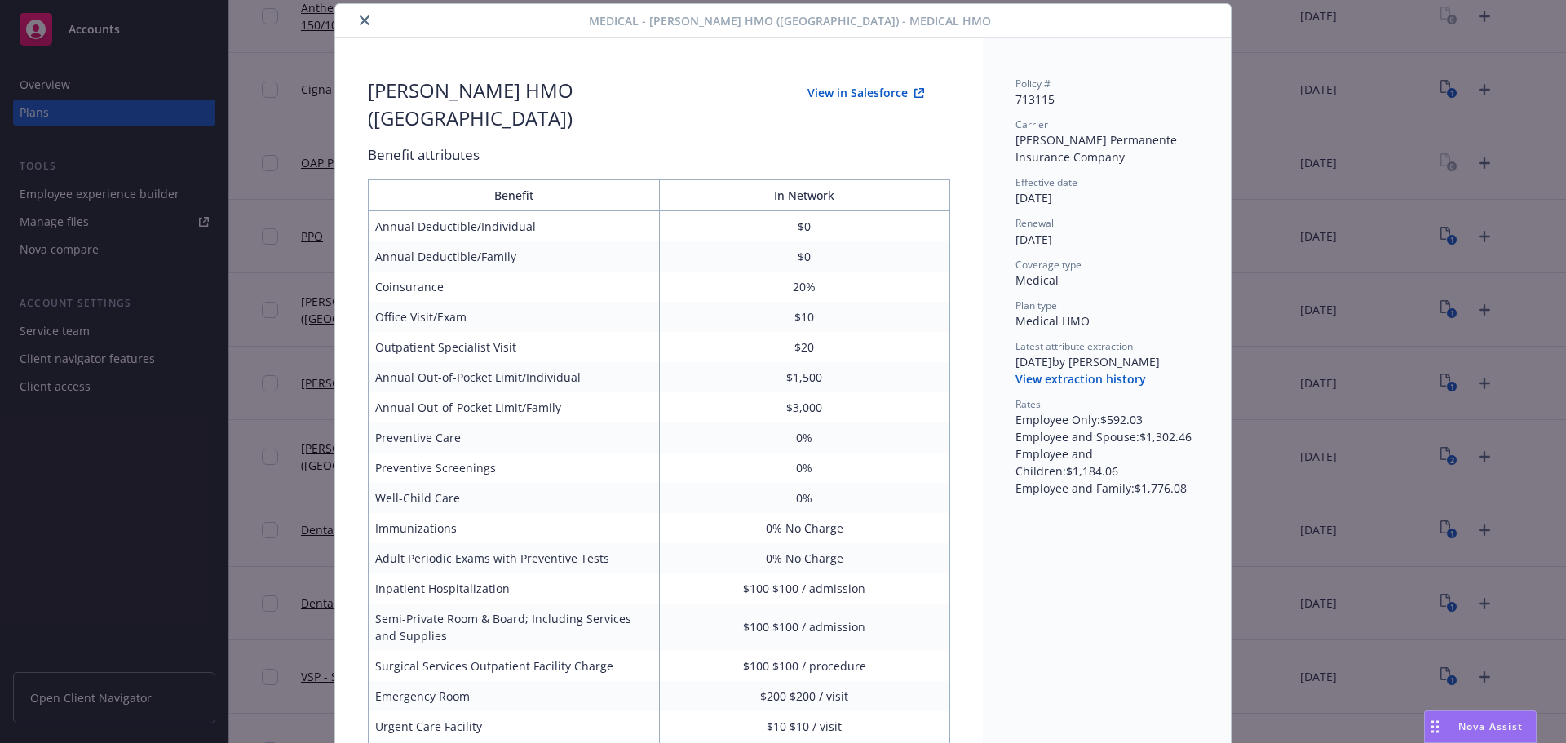
click at [846, 95] on button "View in Salesforce" at bounding box center [865, 93] width 169 height 33
